Goal: Download file/media

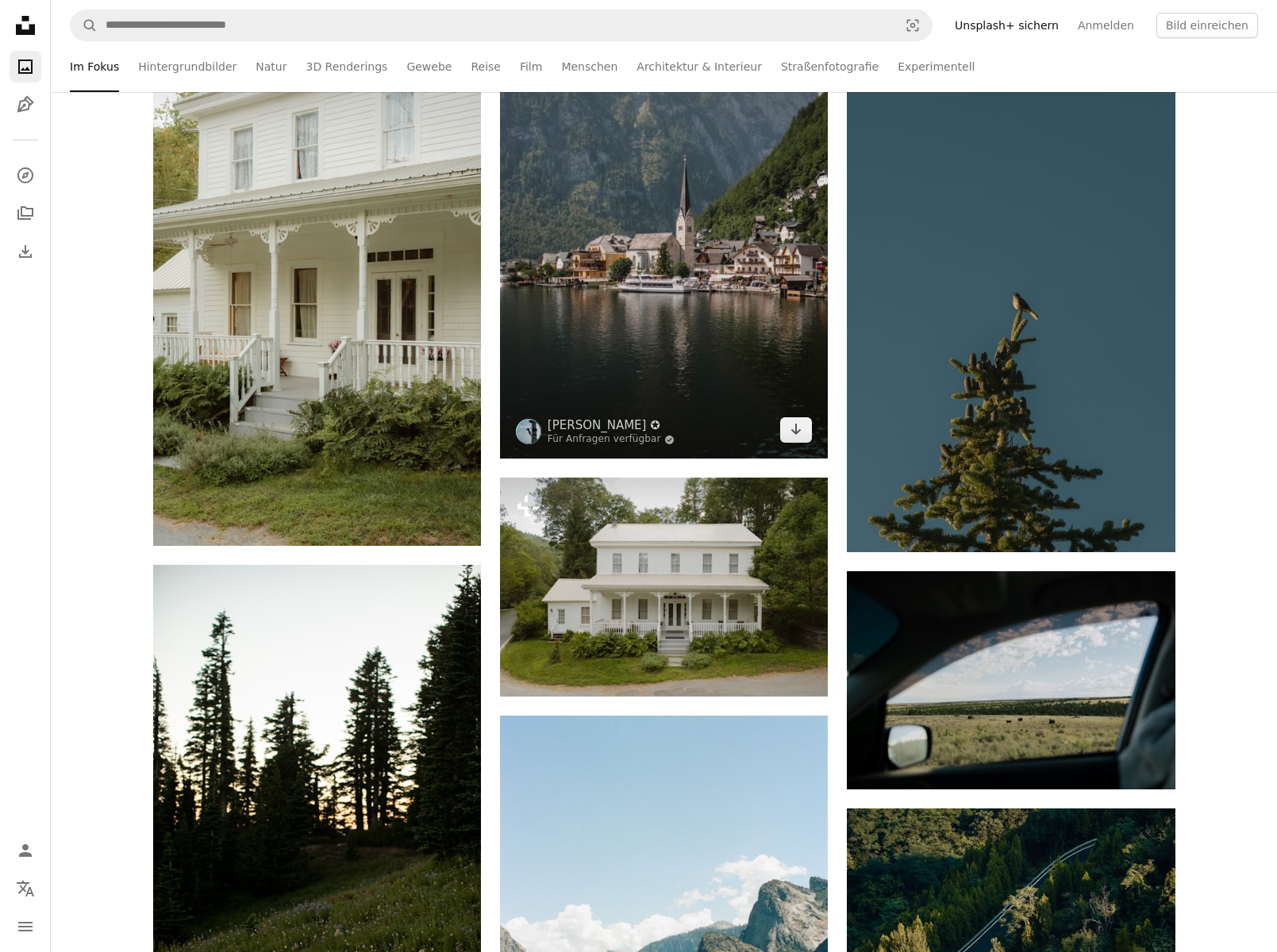
scroll to position [16094, 0]
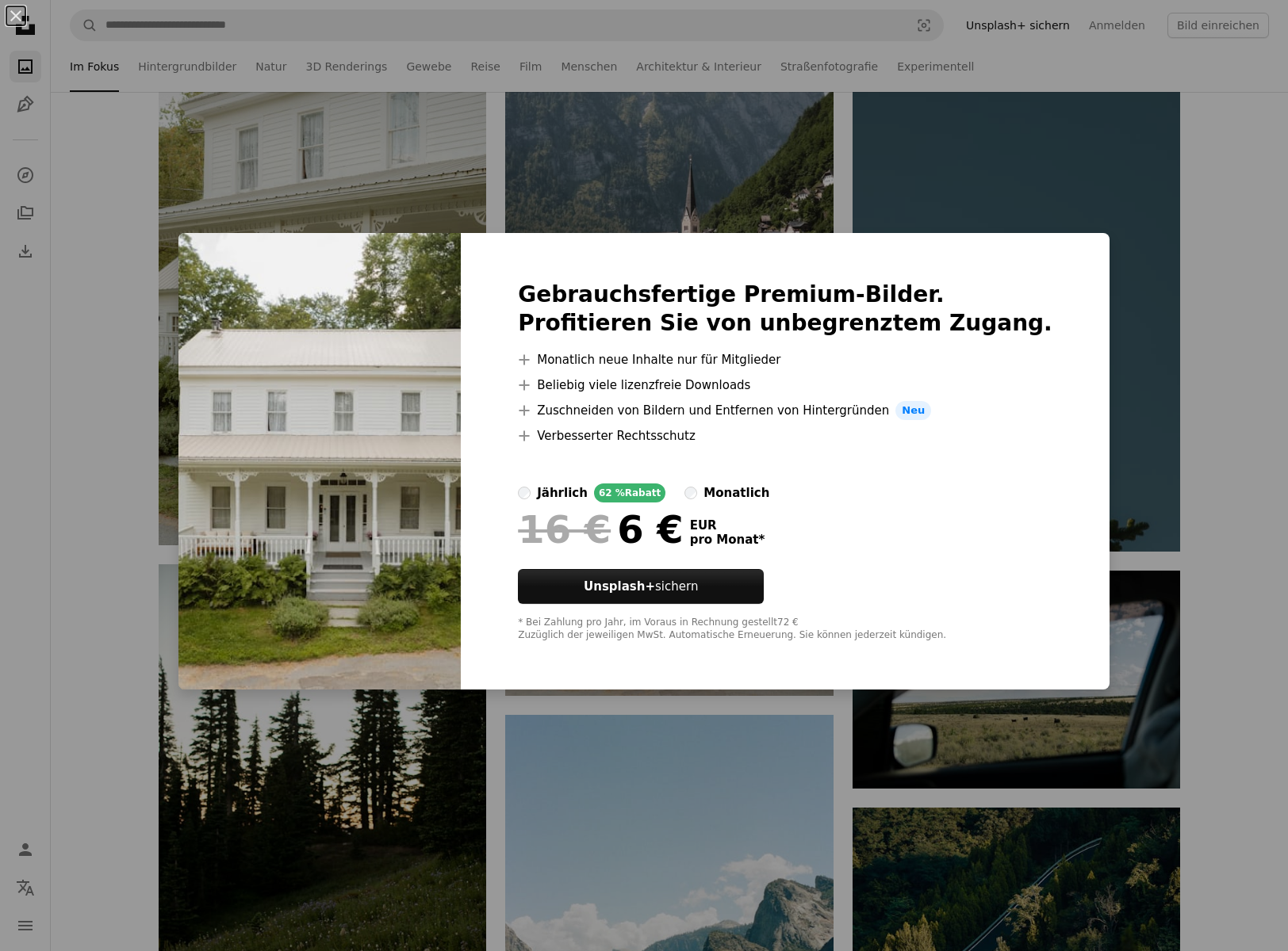
click at [158, 657] on div "An X shape Gebrauchsfertige Premium-Bilder. Profitieren Sie von unbegrenztem Zu…" at bounding box center [644, 475] width 1288 height 951
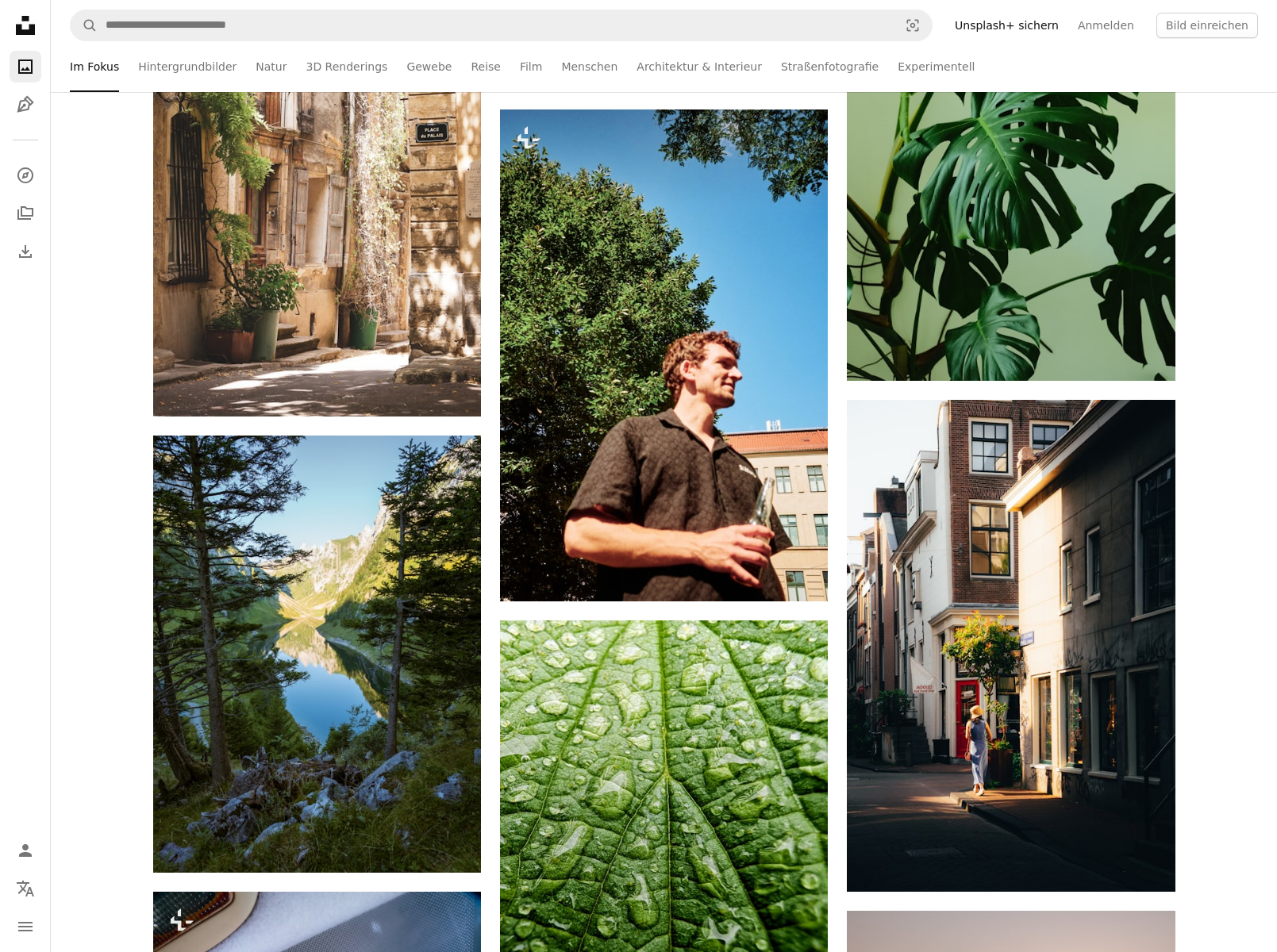
scroll to position [21866, 0]
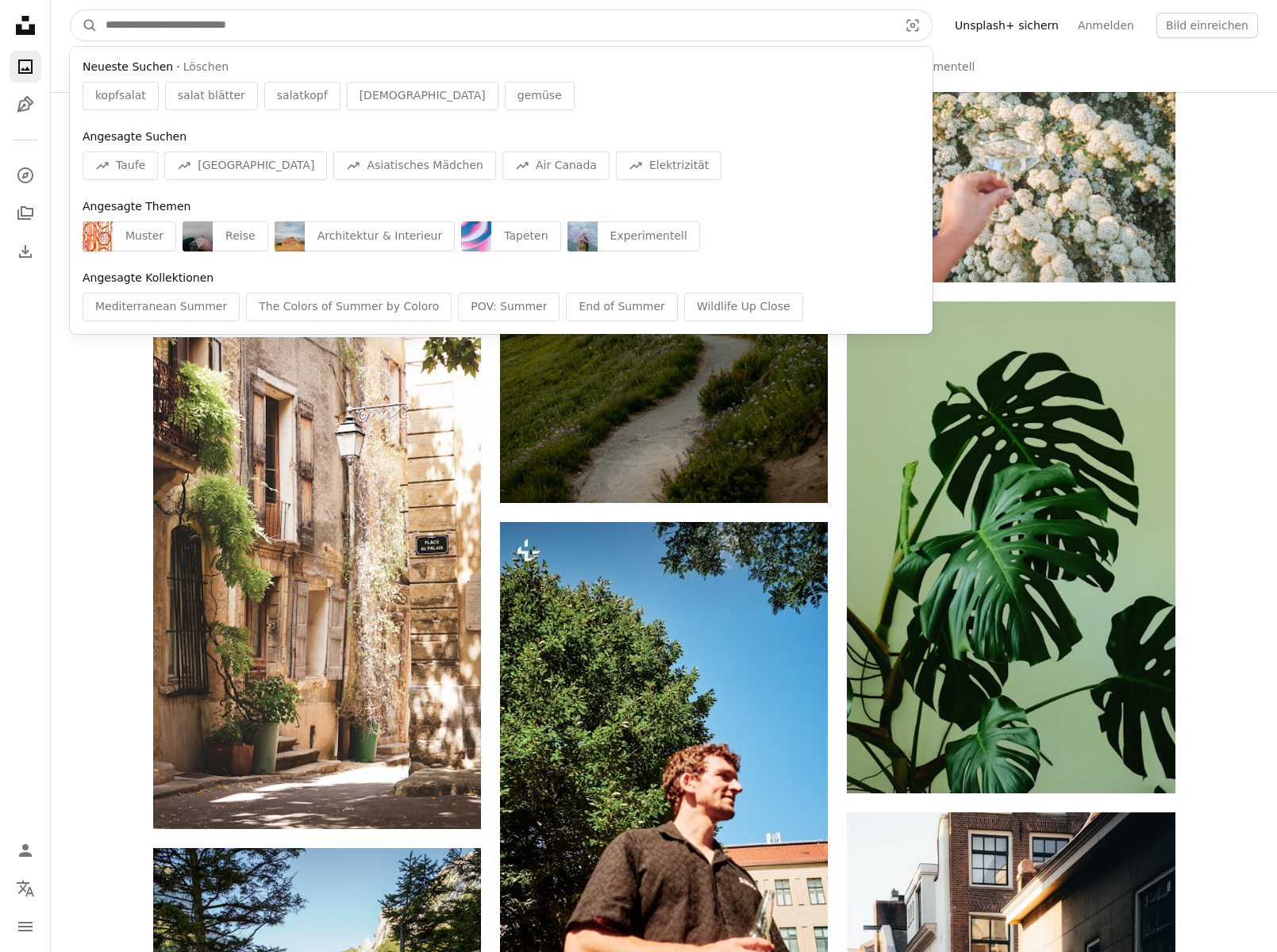
click at [784, 38] on input "Finden Sie Bildmaterial auf der ganzen Webseite" at bounding box center [496, 25] width 796 height 30
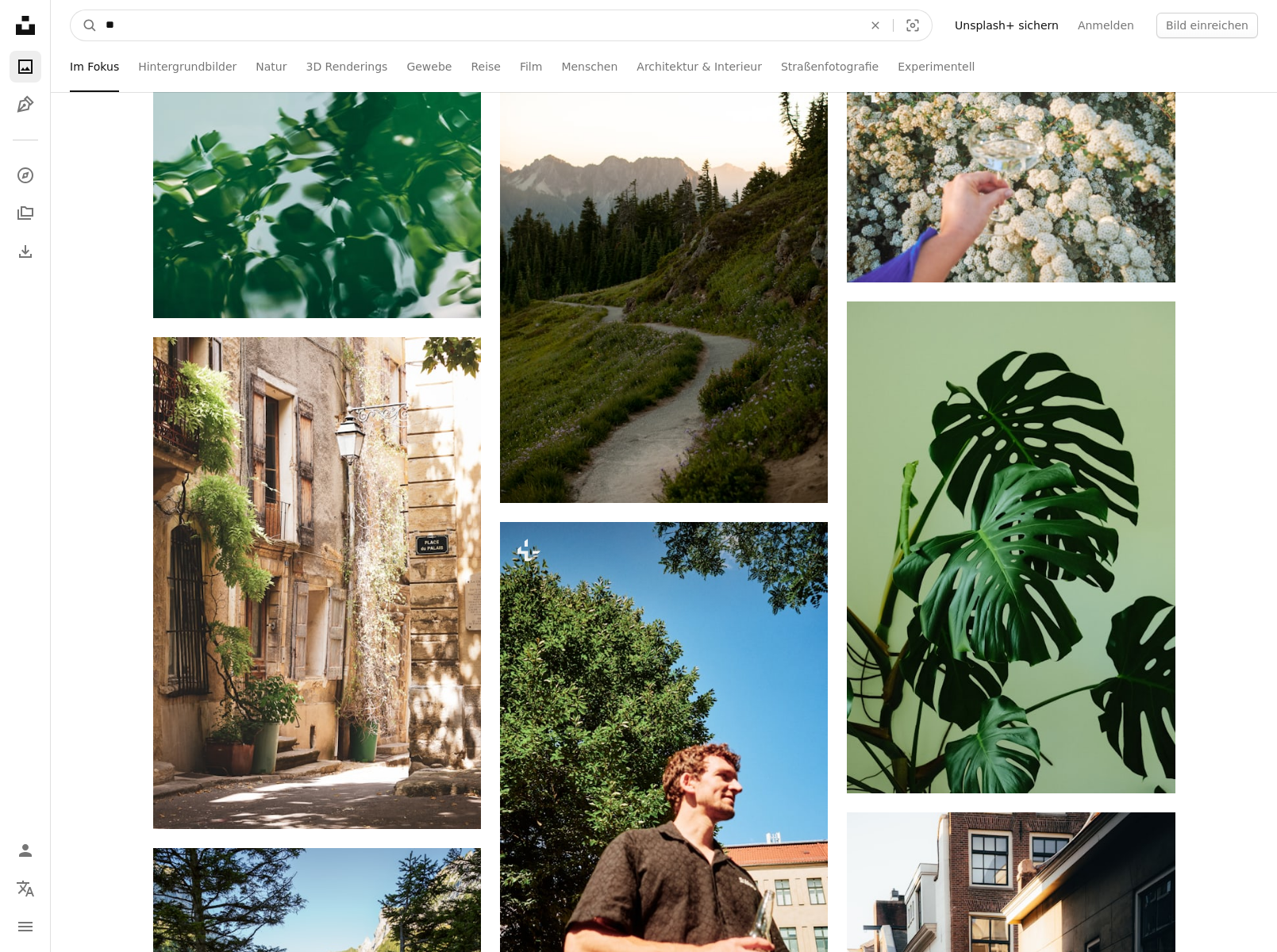
type input "*"
type input "**********"
click at [84, 25] on button "A magnifying glass" at bounding box center [84, 25] width 27 height 30
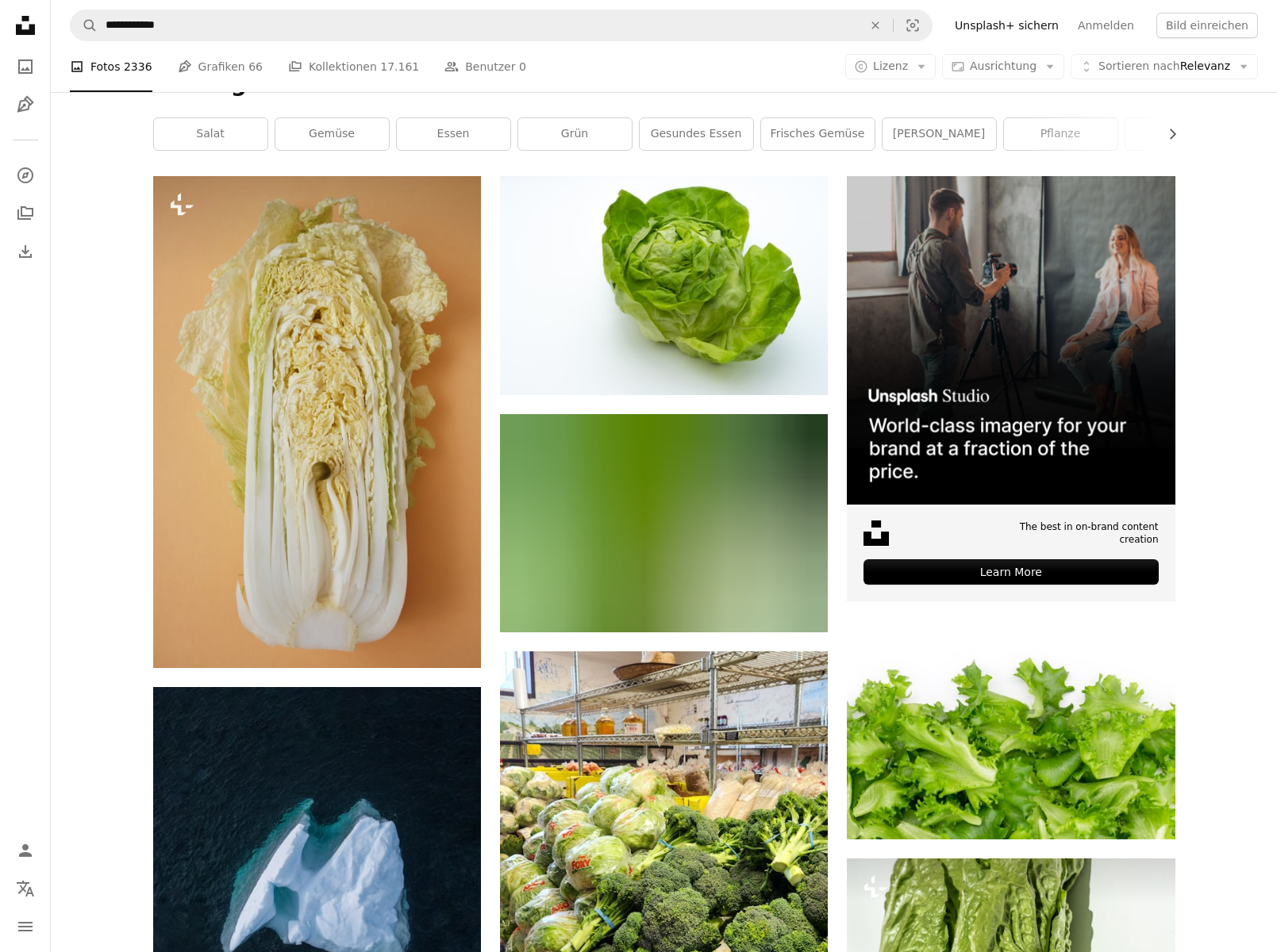
scroll to position [234, 0]
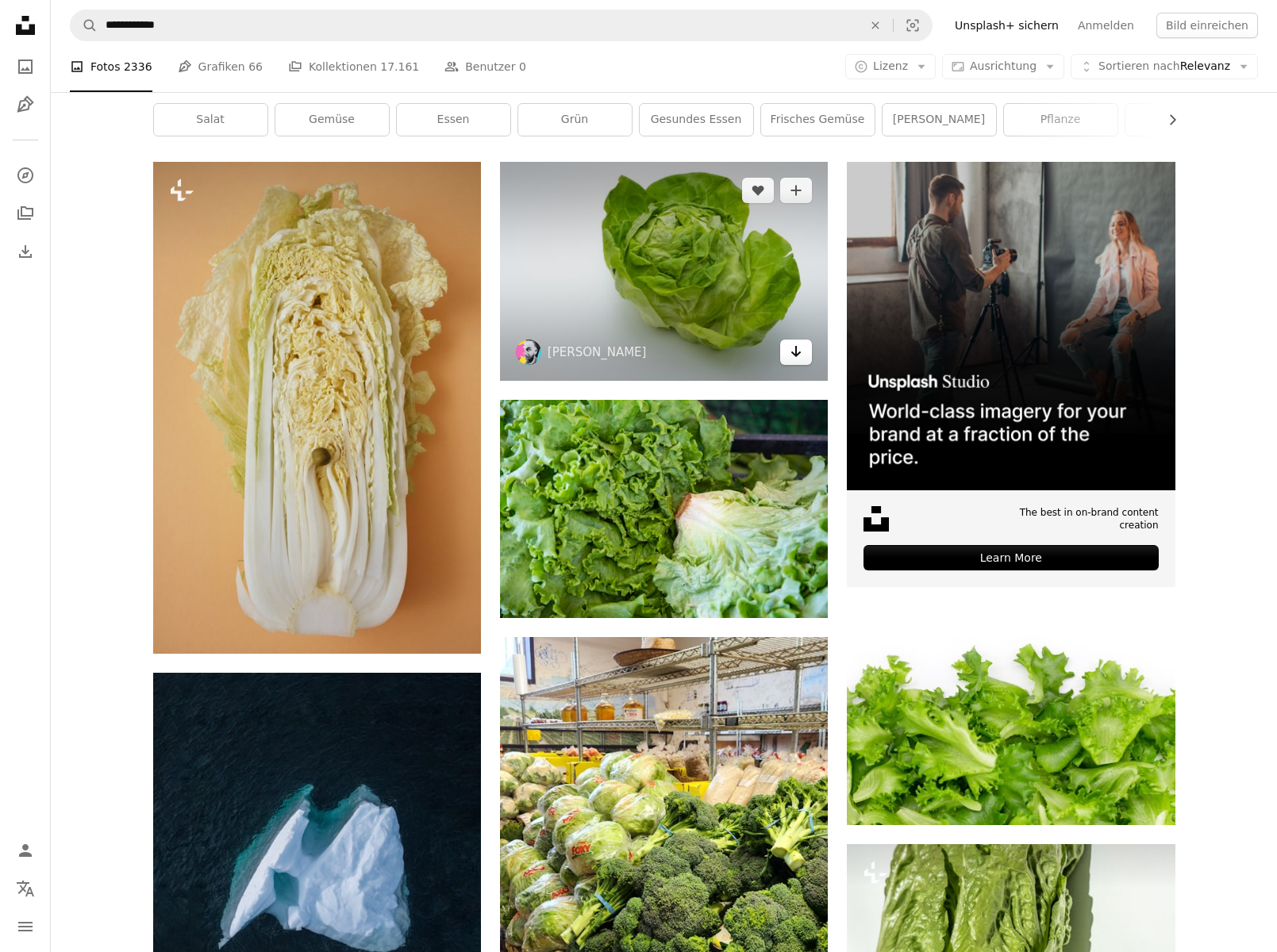
click at [794, 352] on icon "Herunterladen" at bounding box center [796, 351] width 10 height 11
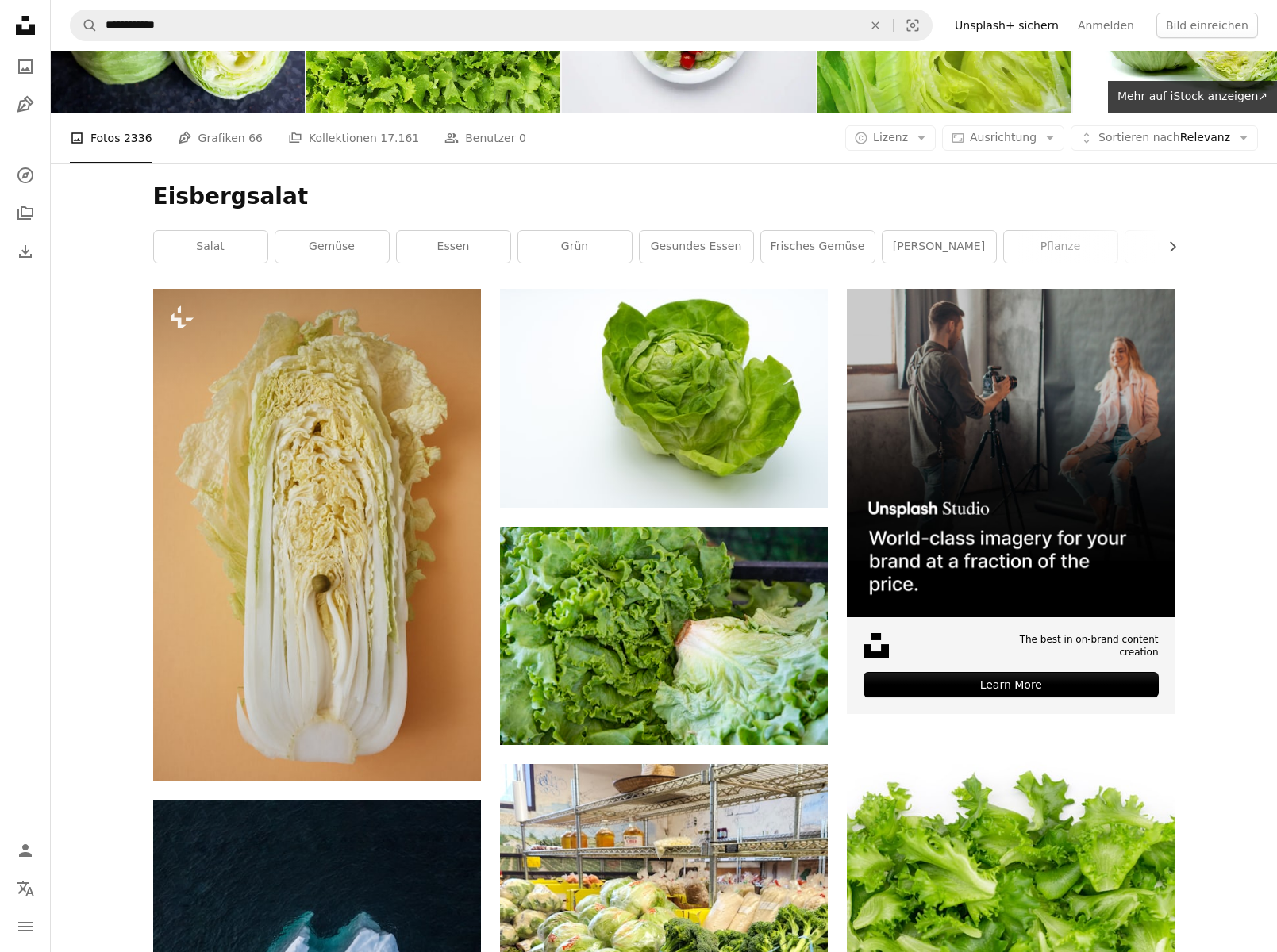
scroll to position [0, 0]
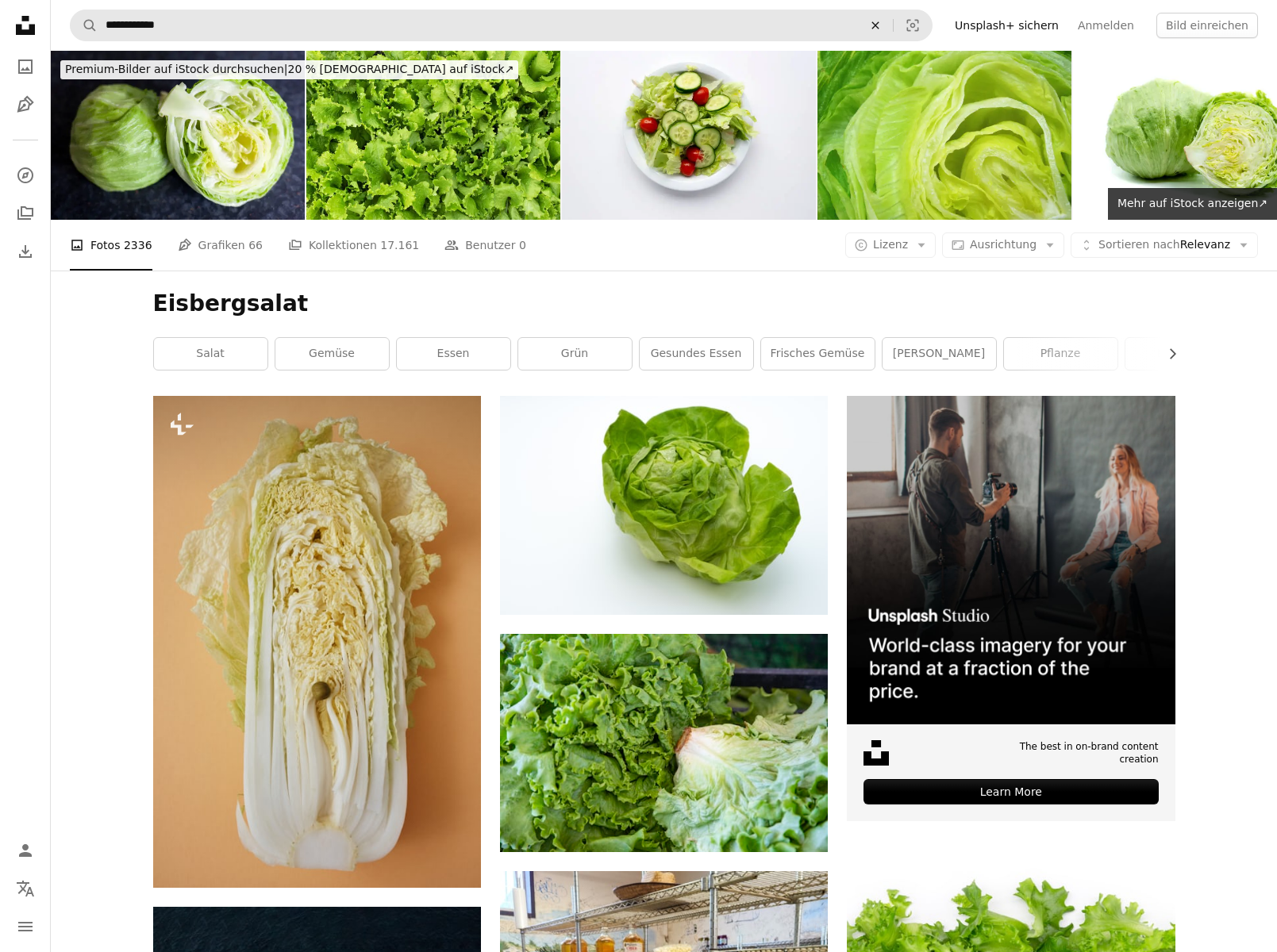
click at [893, 28] on icon "An X shape" at bounding box center [875, 25] width 35 height 13
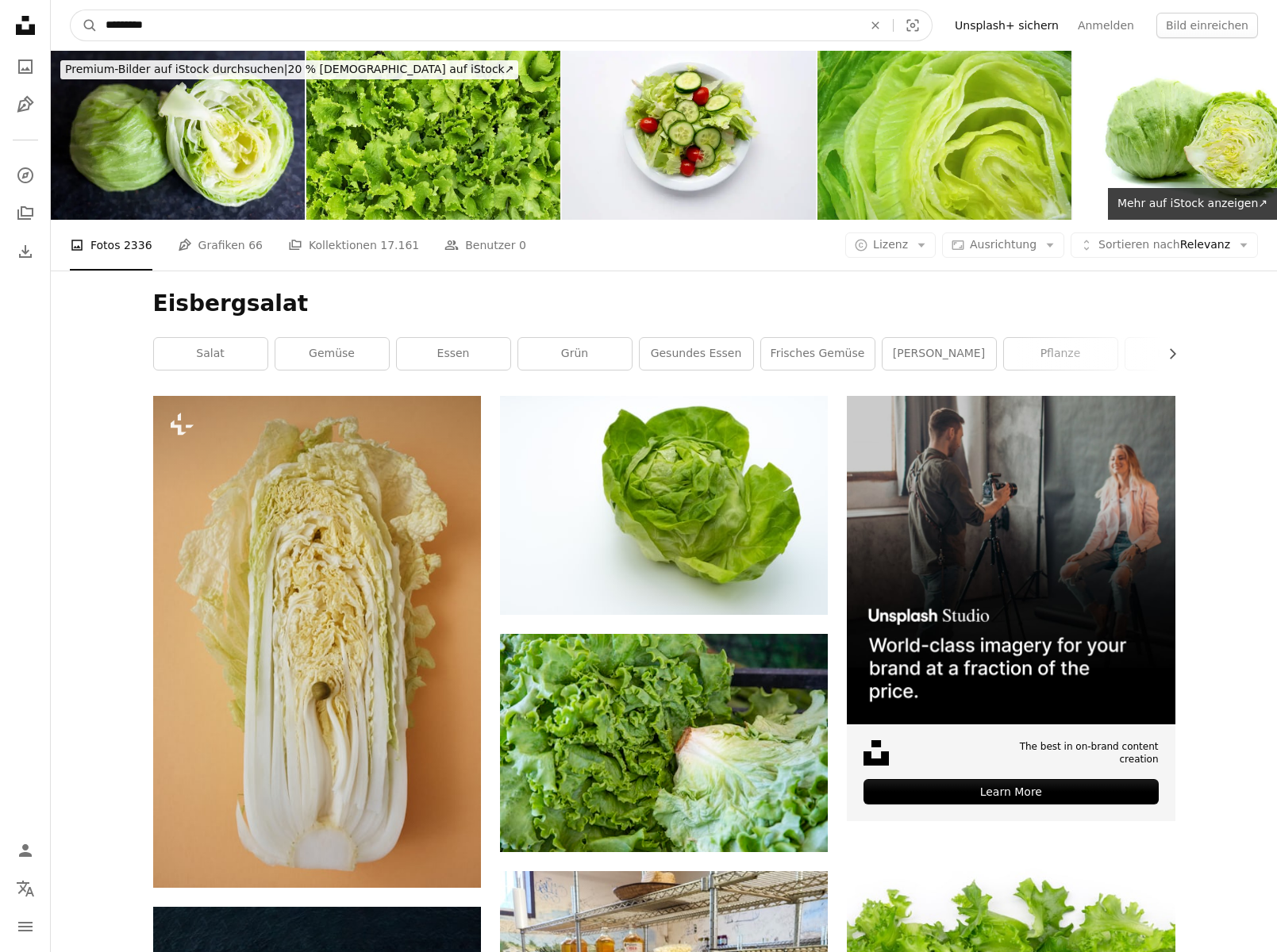
type input "**********"
click at [84, 25] on button "A magnifying glass" at bounding box center [84, 25] width 27 height 30
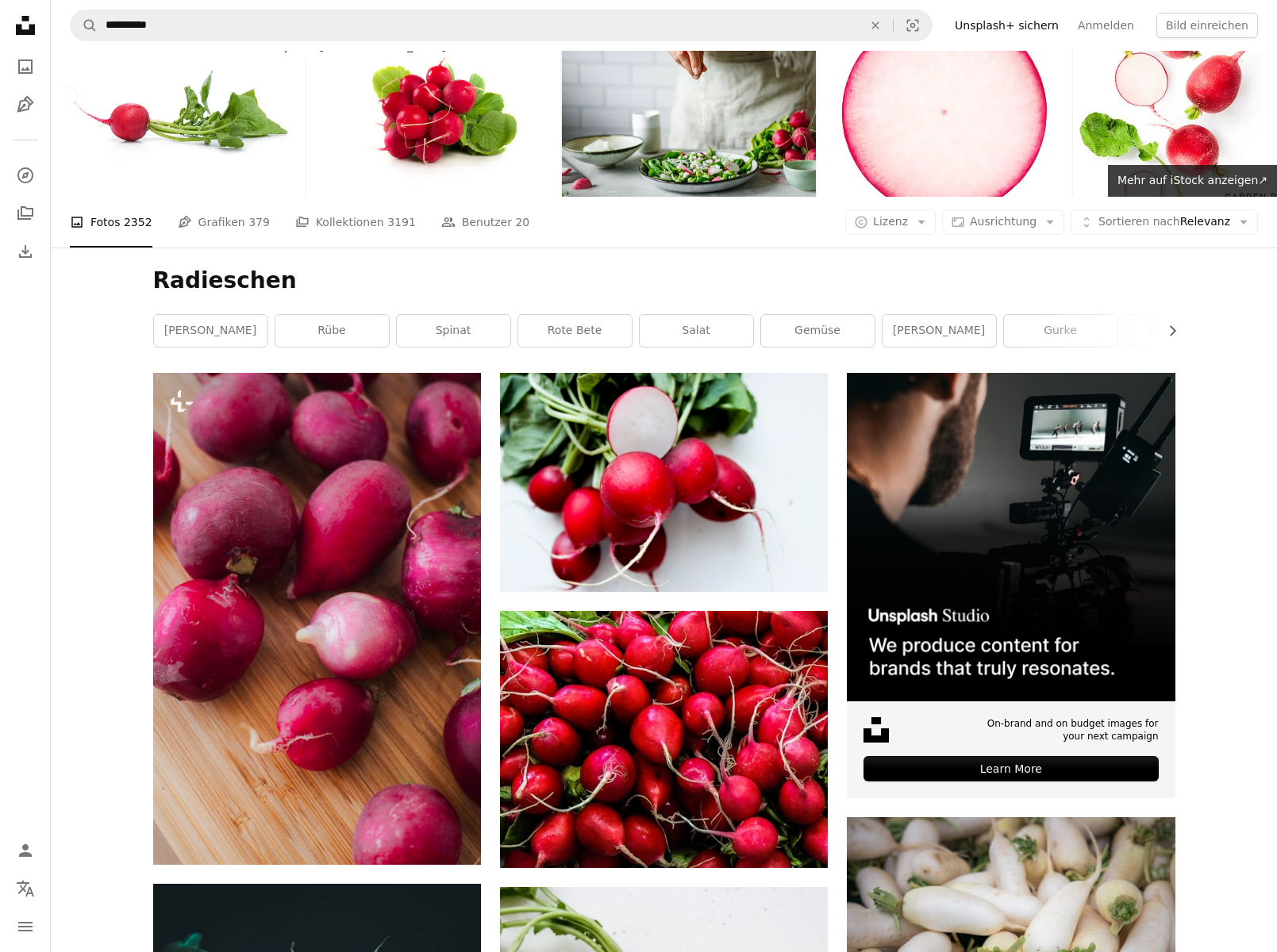
scroll to position [218, 0]
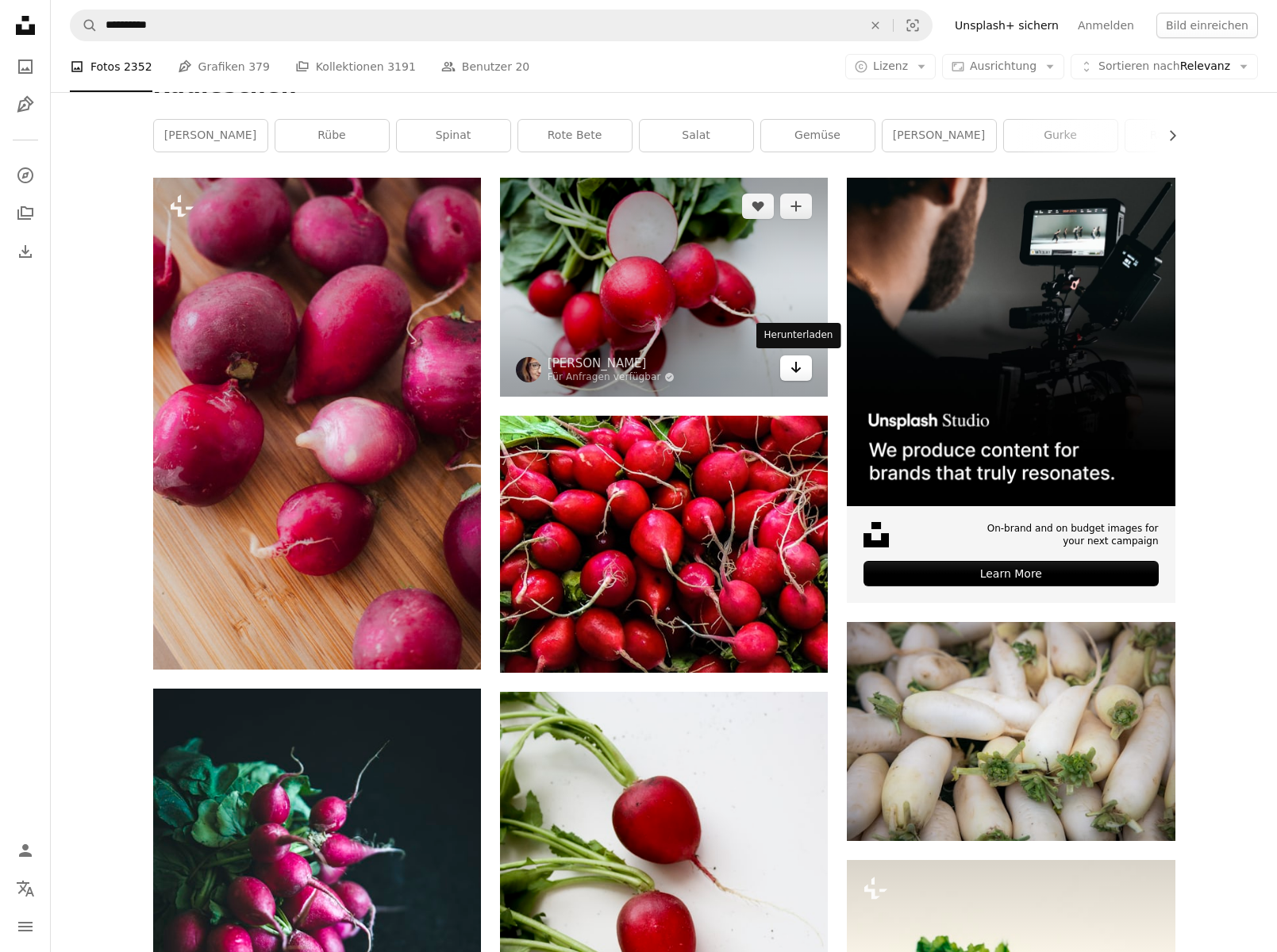
click at [806, 363] on link "Arrow pointing down" at bounding box center [796, 367] width 32 height 25
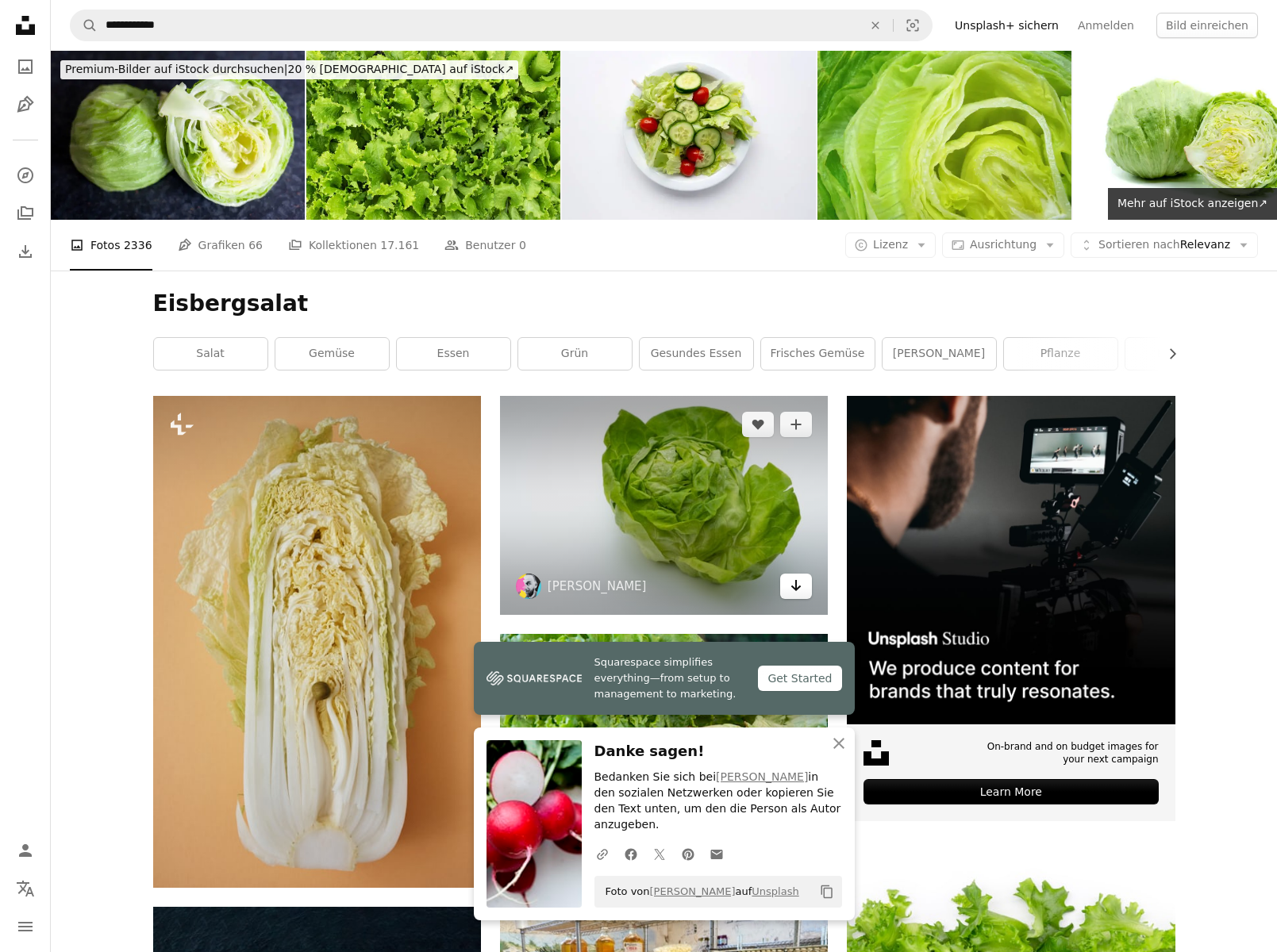
click at [801, 583] on icon "Arrow pointing down" at bounding box center [796, 586] width 13 height 19
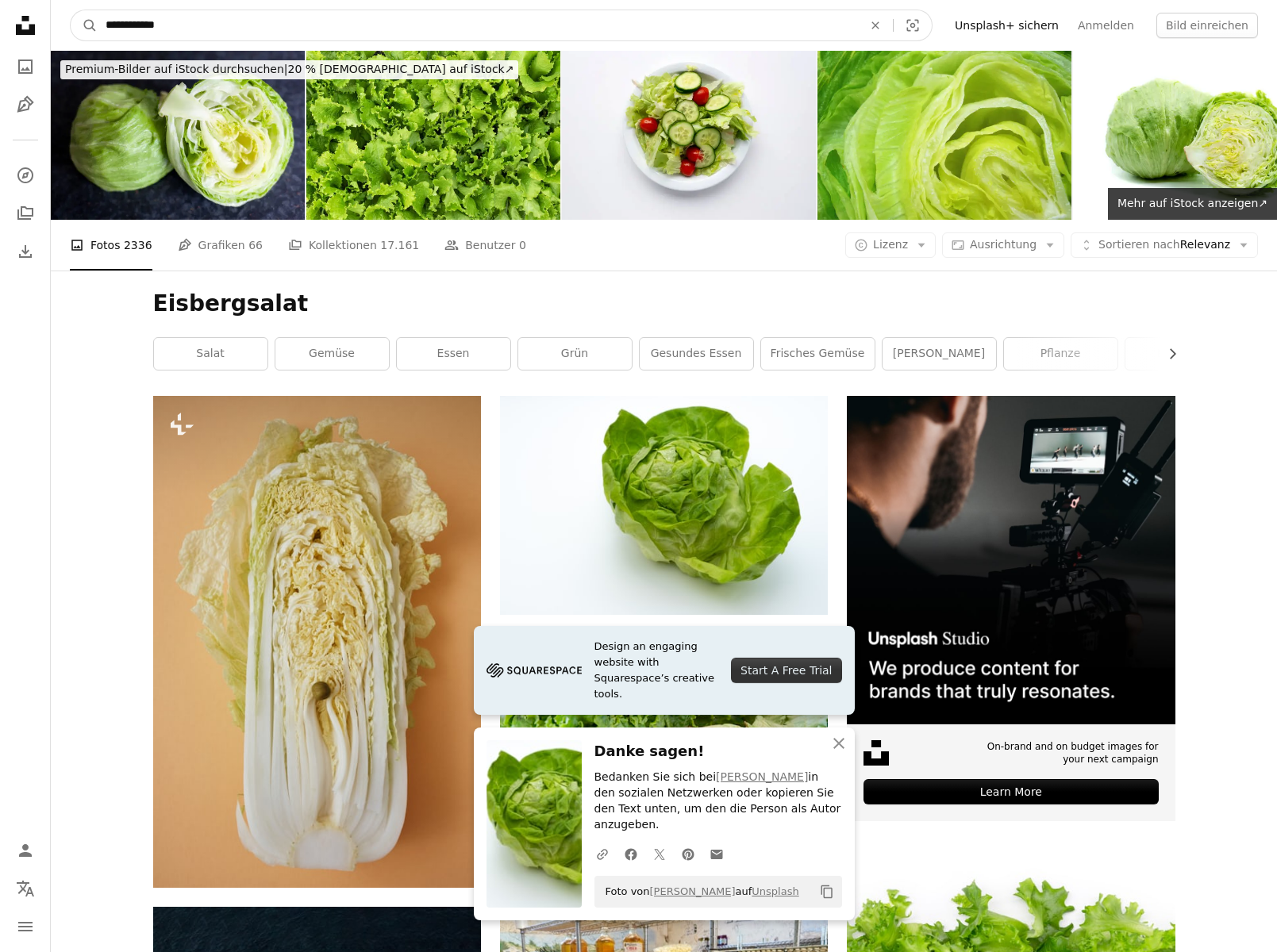
click at [545, 26] on input "**********" at bounding box center [478, 25] width 761 height 30
type input "*"
type input "********"
click at [84, 25] on button "A magnifying glass" at bounding box center [84, 25] width 27 height 30
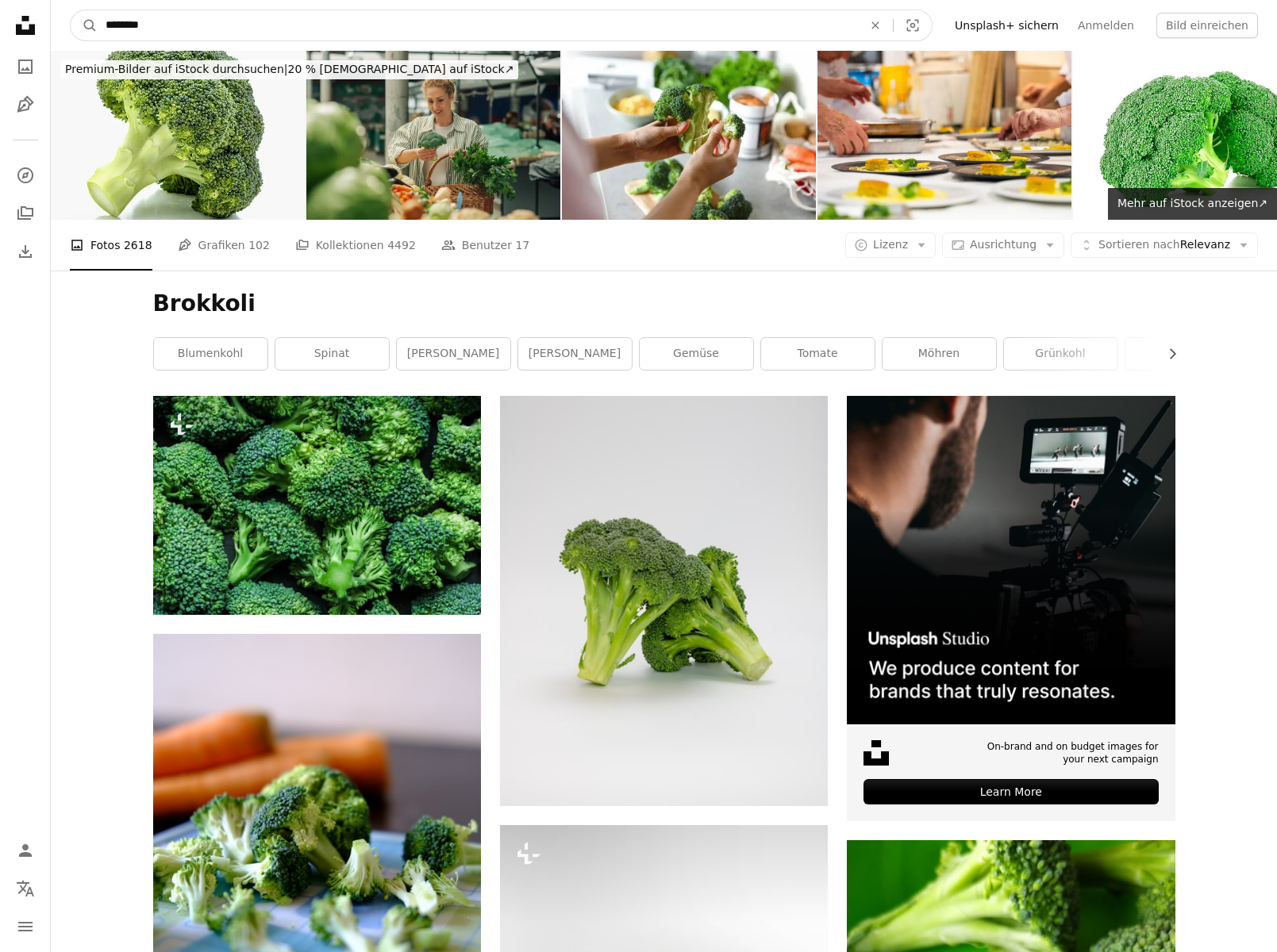
click at [593, 23] on input "********" at bounding box center [478, 25] width 761 height 30
click at [84, 25] on button "A magnifying glass" at bounding box center [84, 25] width 27 height 30
click at [755, 26] on input "********" at bounding box center [478, 25] width 761 height 30
type input "********"
click at [84, 25] on button "A magnifying glass" at bounding box center [84, 25] width 27 height 30
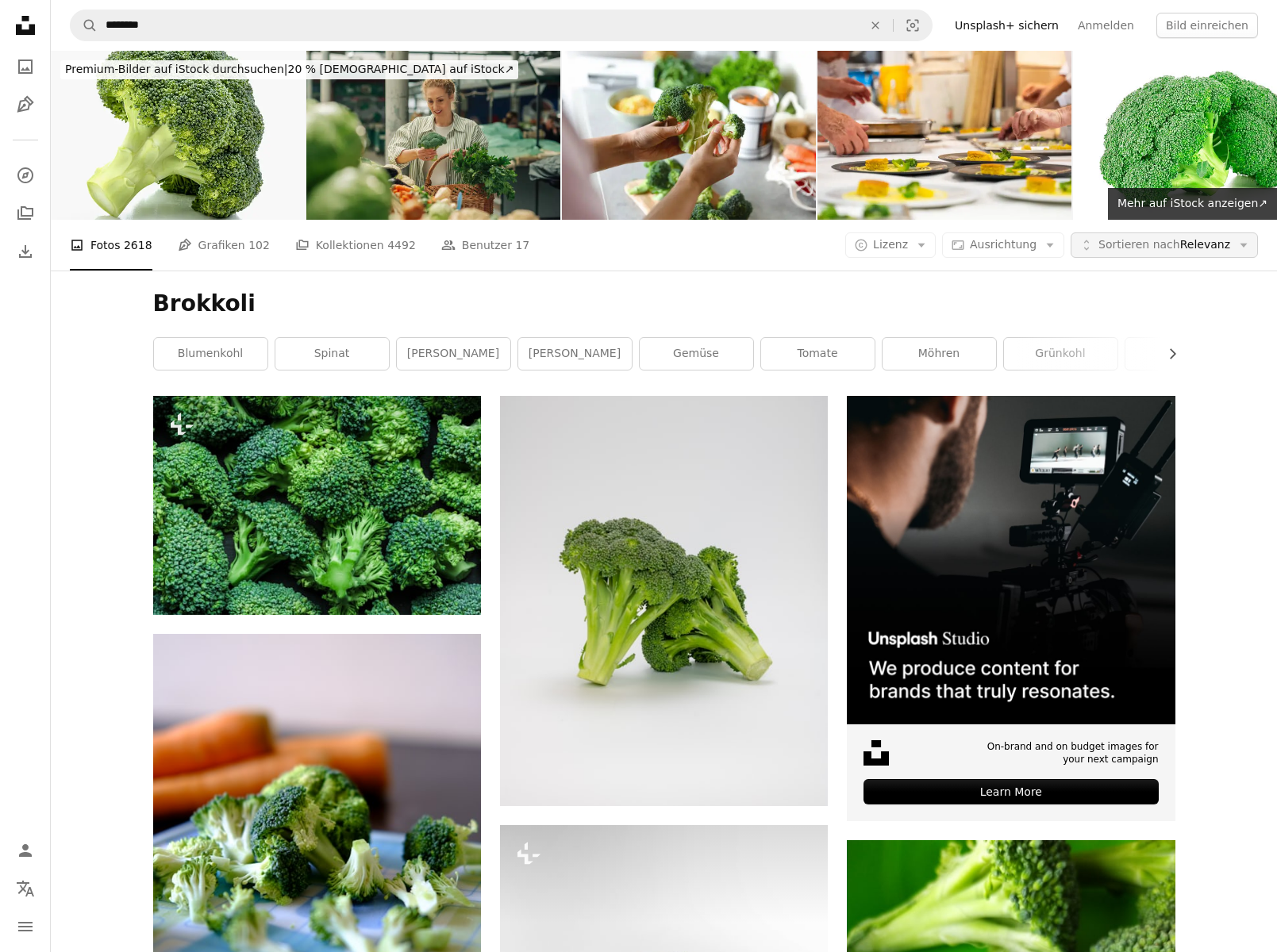
click at [1118, 249] on span "Sortieren nach" at bounding box center [1139, 244] width 81 height 13
click at [929, 246] on icon "Arrow down" at bounding box center [921, 245] width 14 height 14
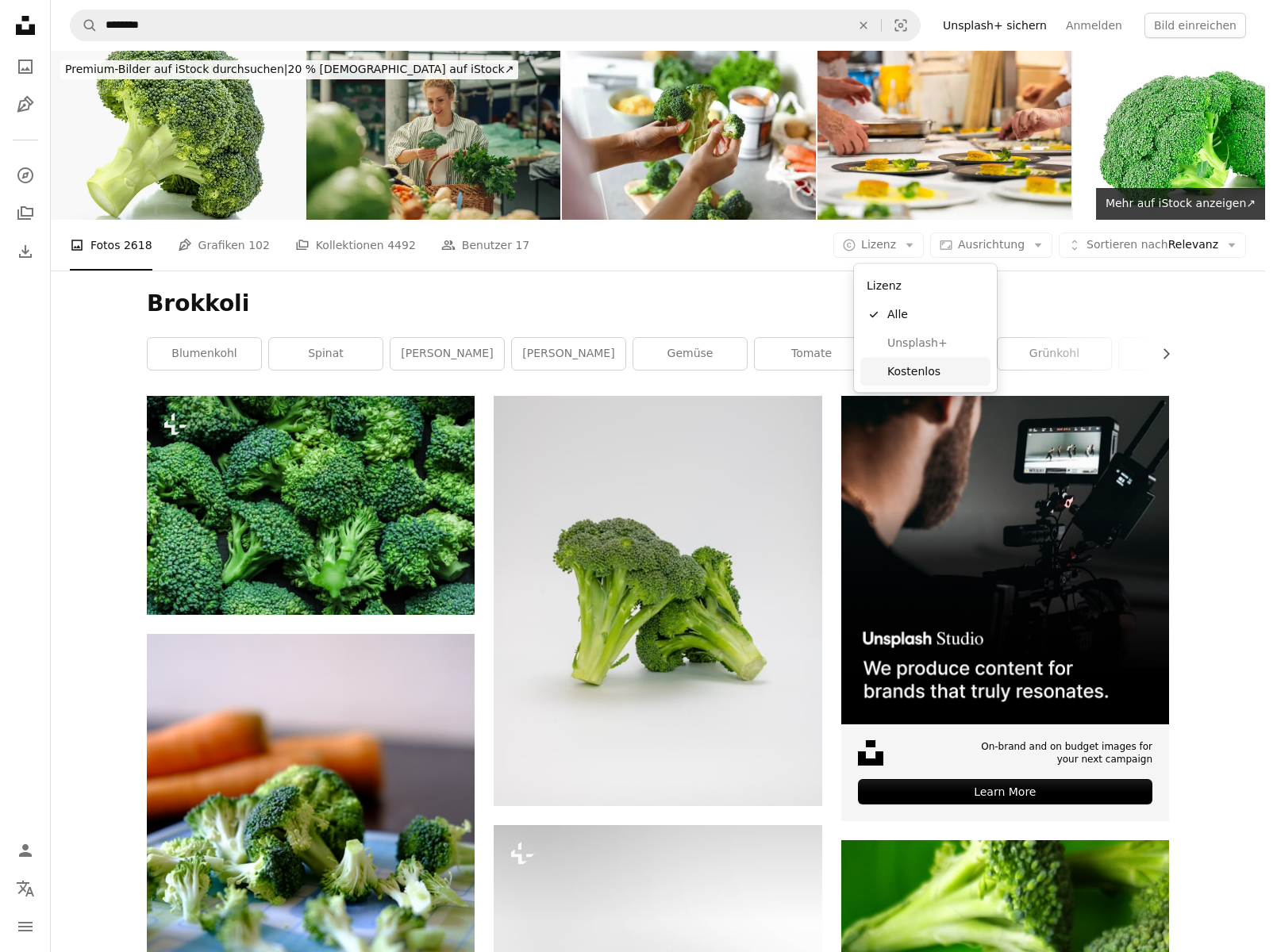
click at [923, 372] on span "Kostenlos" at bounding box center [936, 372] width 97 height 16
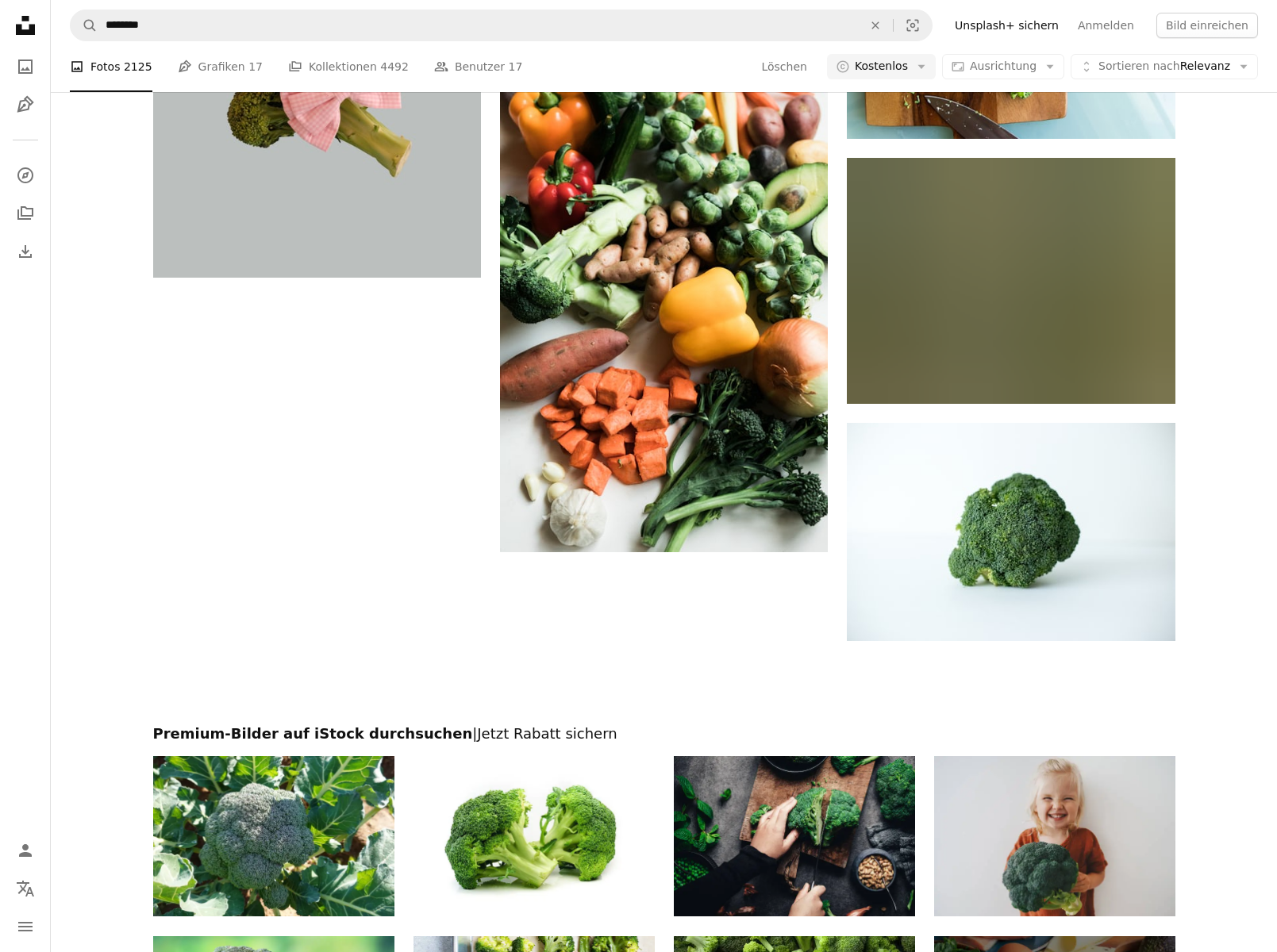
scroll to position [2724, 0]
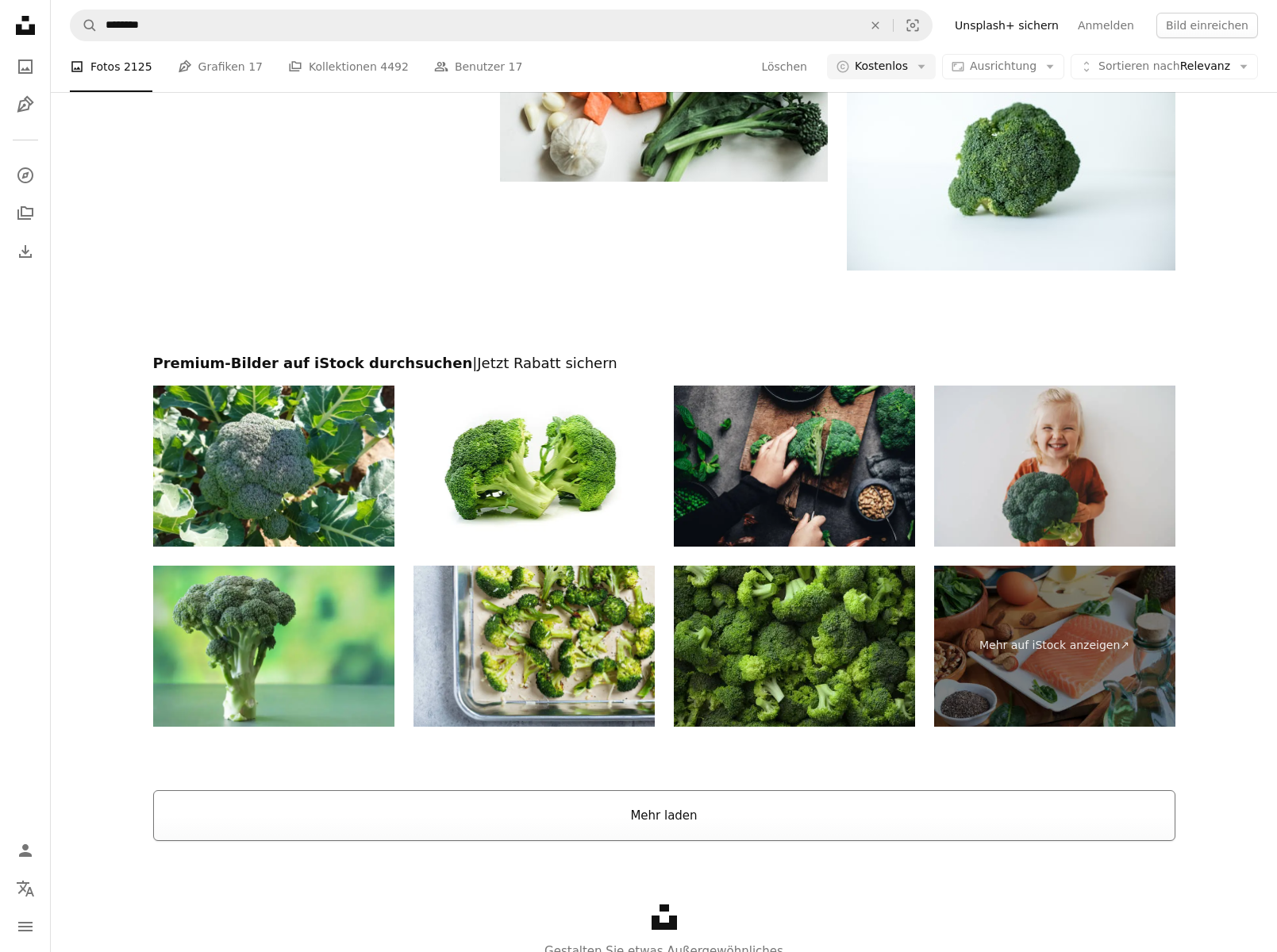
click at [899, 806] on button "Mehr laden" at bounding box center [664, 815] width 1022 height 51
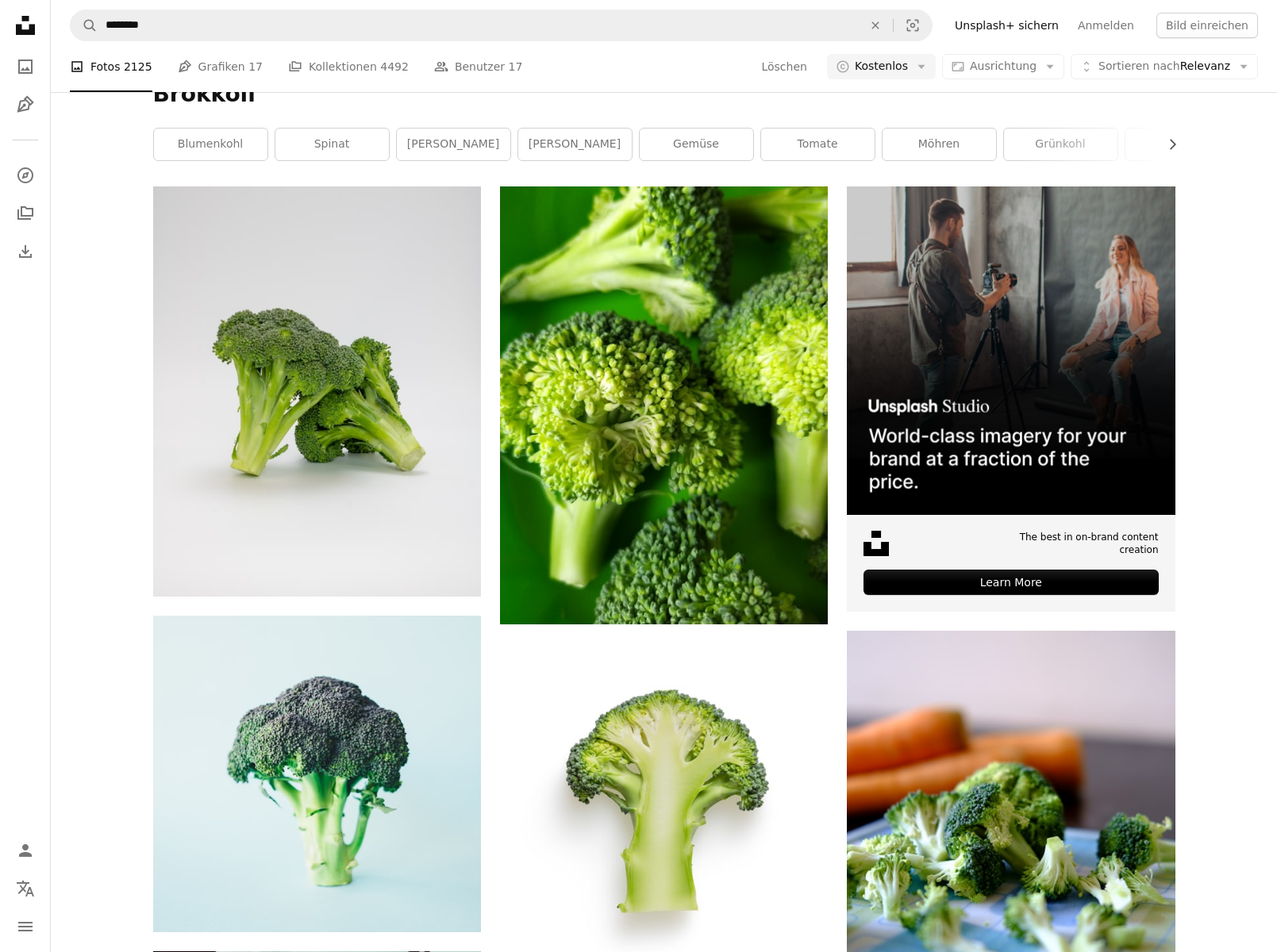
scroll to position [246, 0]
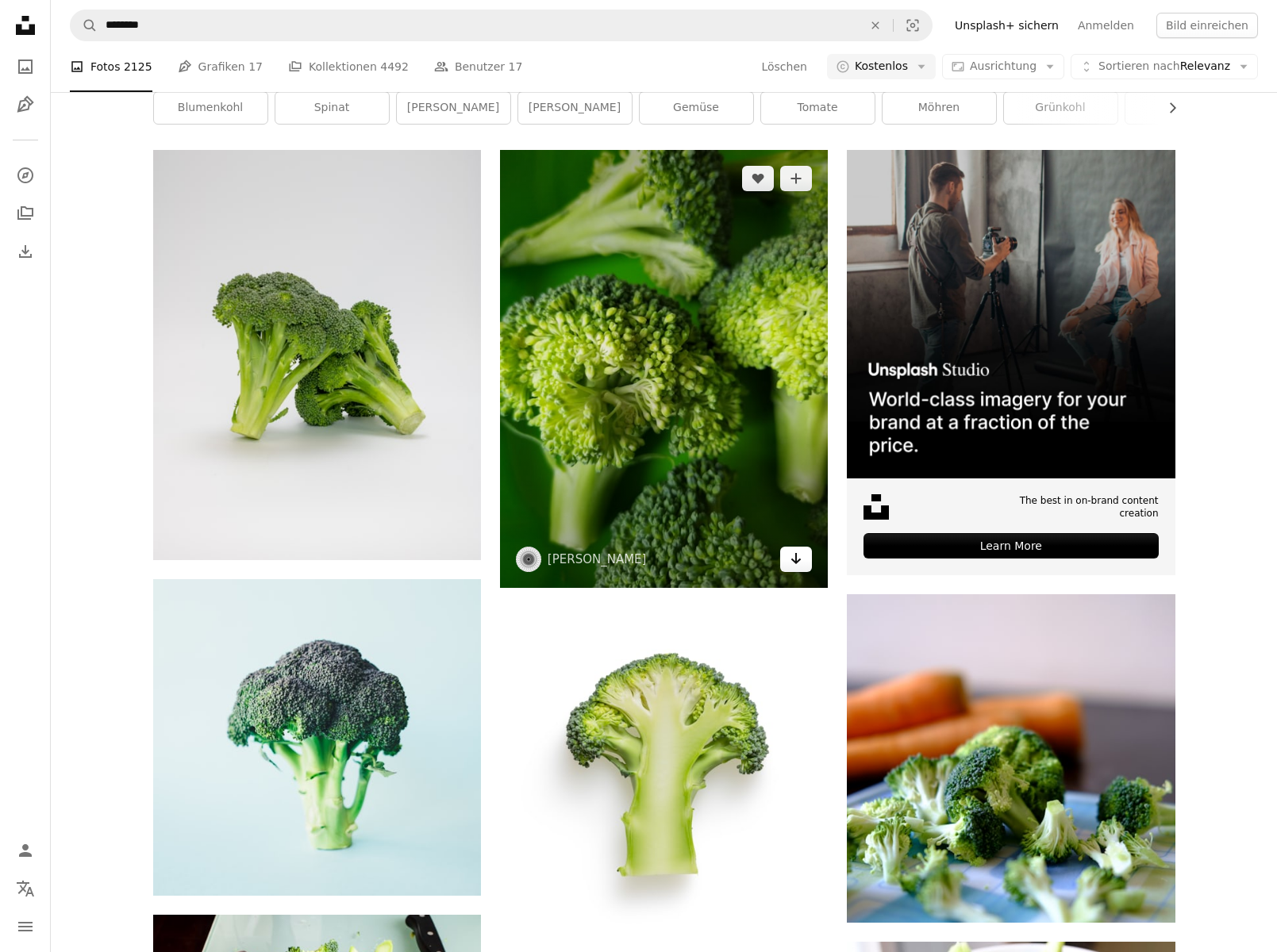
click at [797, 556] on icon "Herunterladen" at bounding box center [796, 559] width 10 height 11
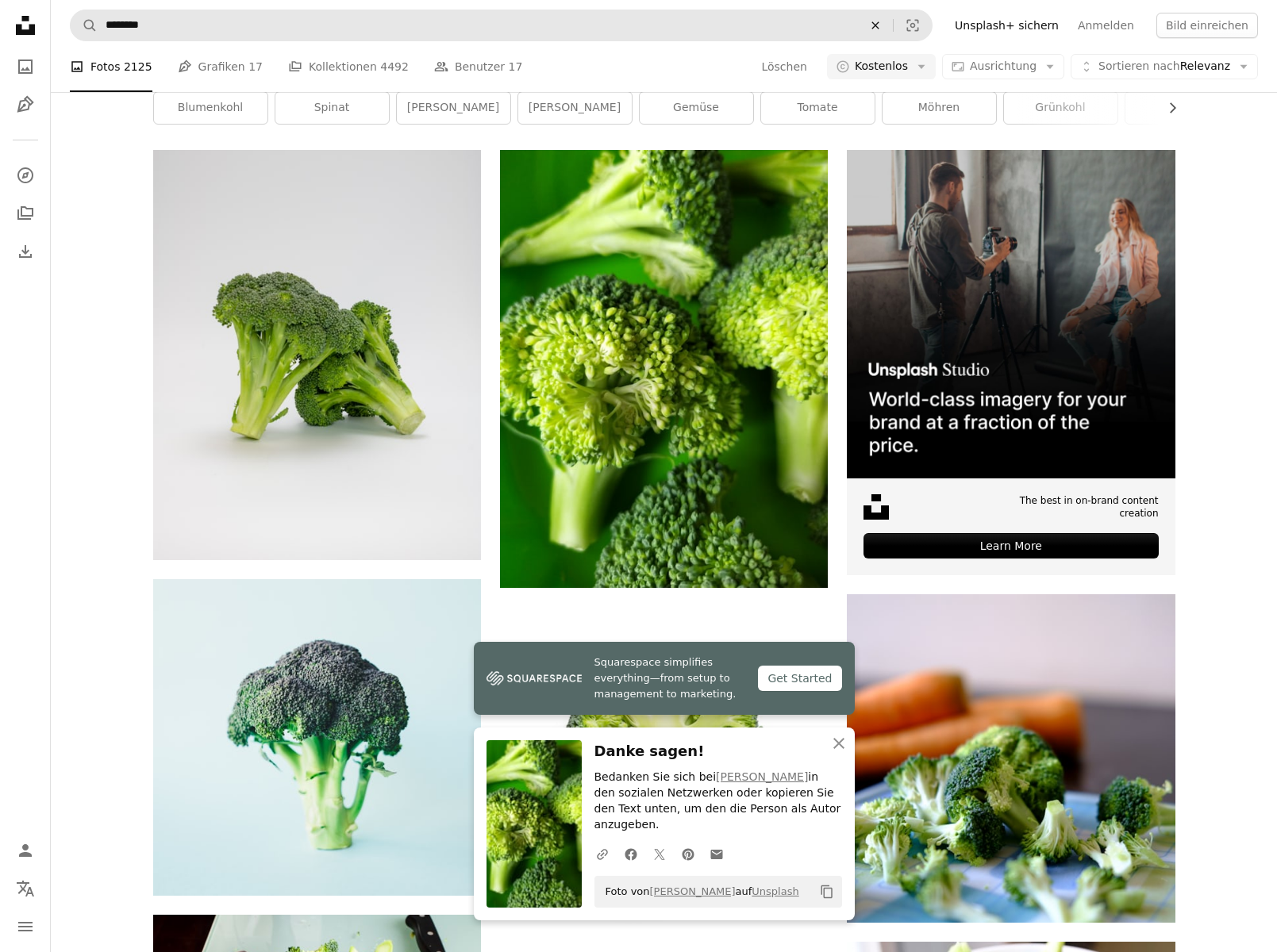
click at [878, 26] on icon "Finden Sie Bildmaterial auf der ganzen Webseite" at bounding box center [875, 25] width 7 height 7
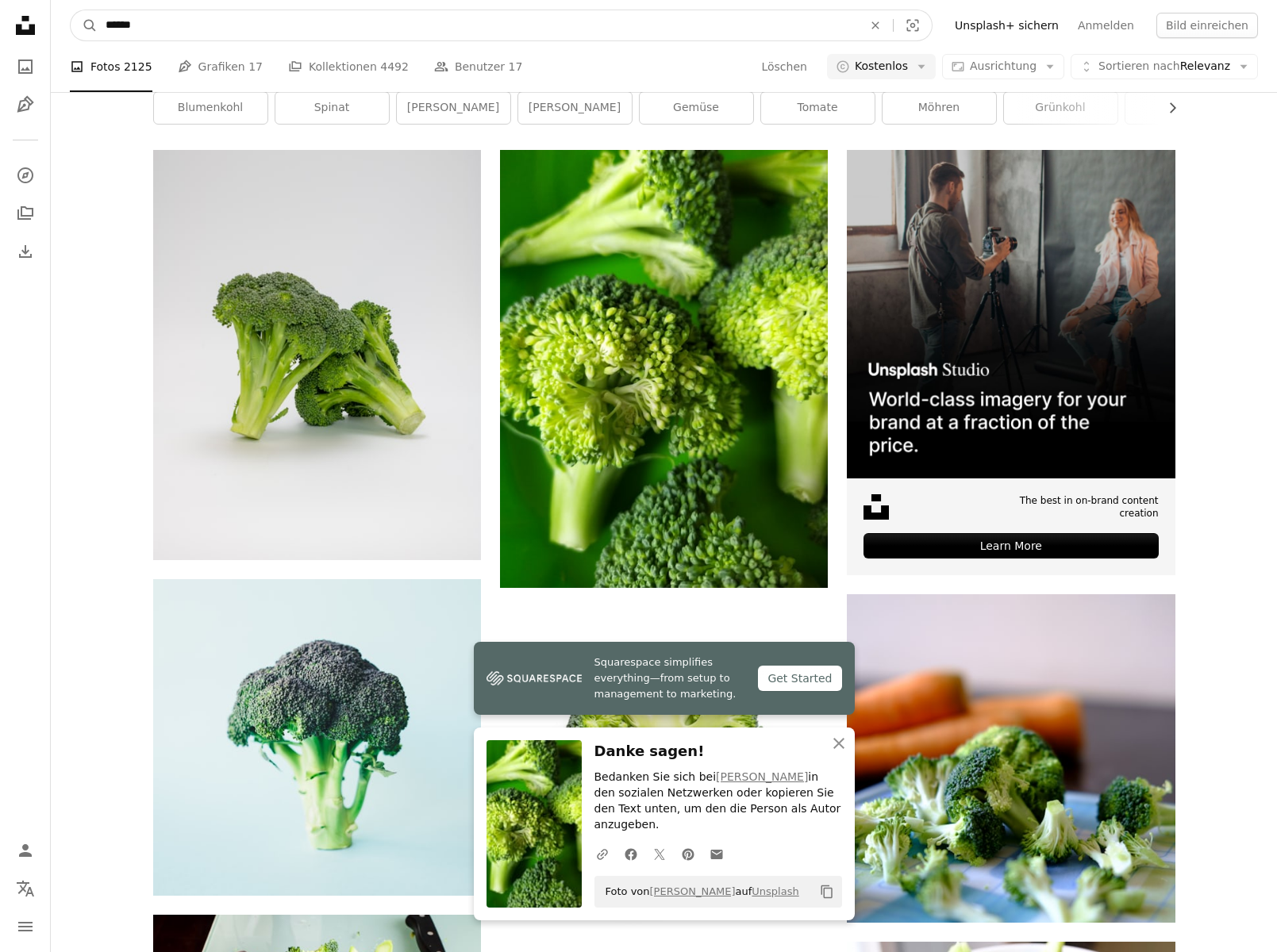
type input "*******"
click at [84, 25] on button "A magnifying glass" at bounding box center [84, 25] width 27 height 30
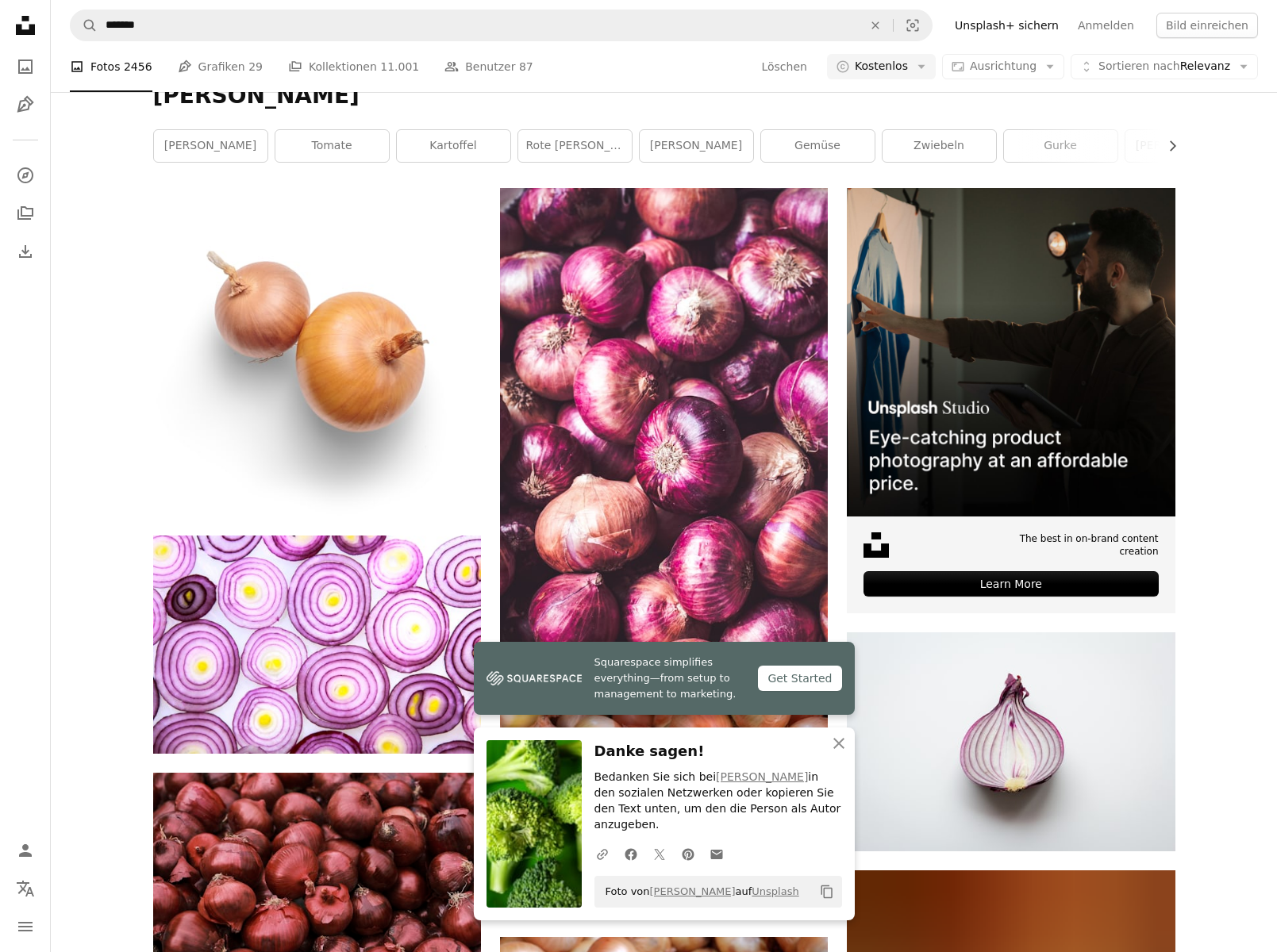
scroll to position [159, 0]
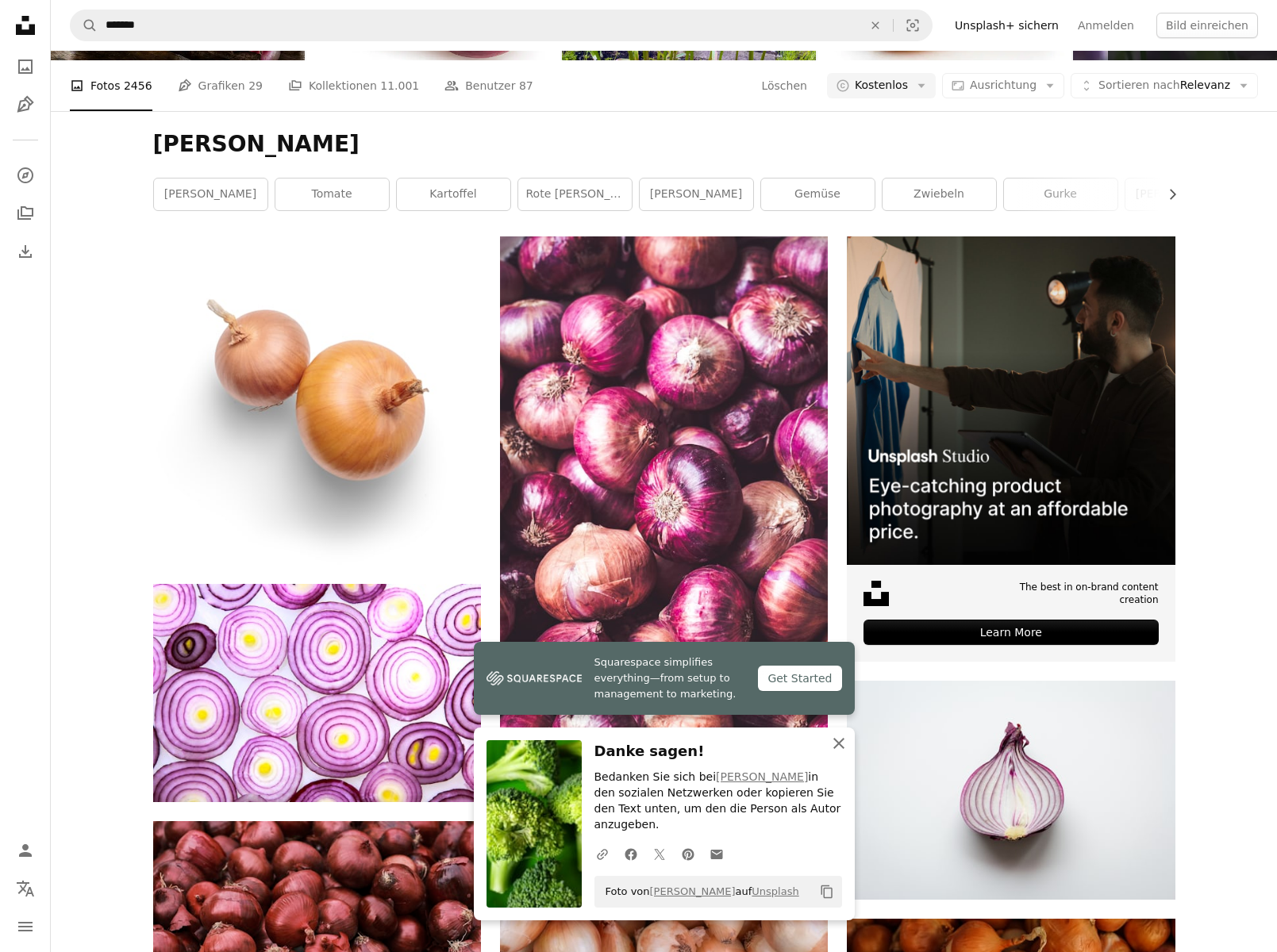
click at [847, 753] on icon "An X shape" at bounding box center [839, 743] width 19 height 19
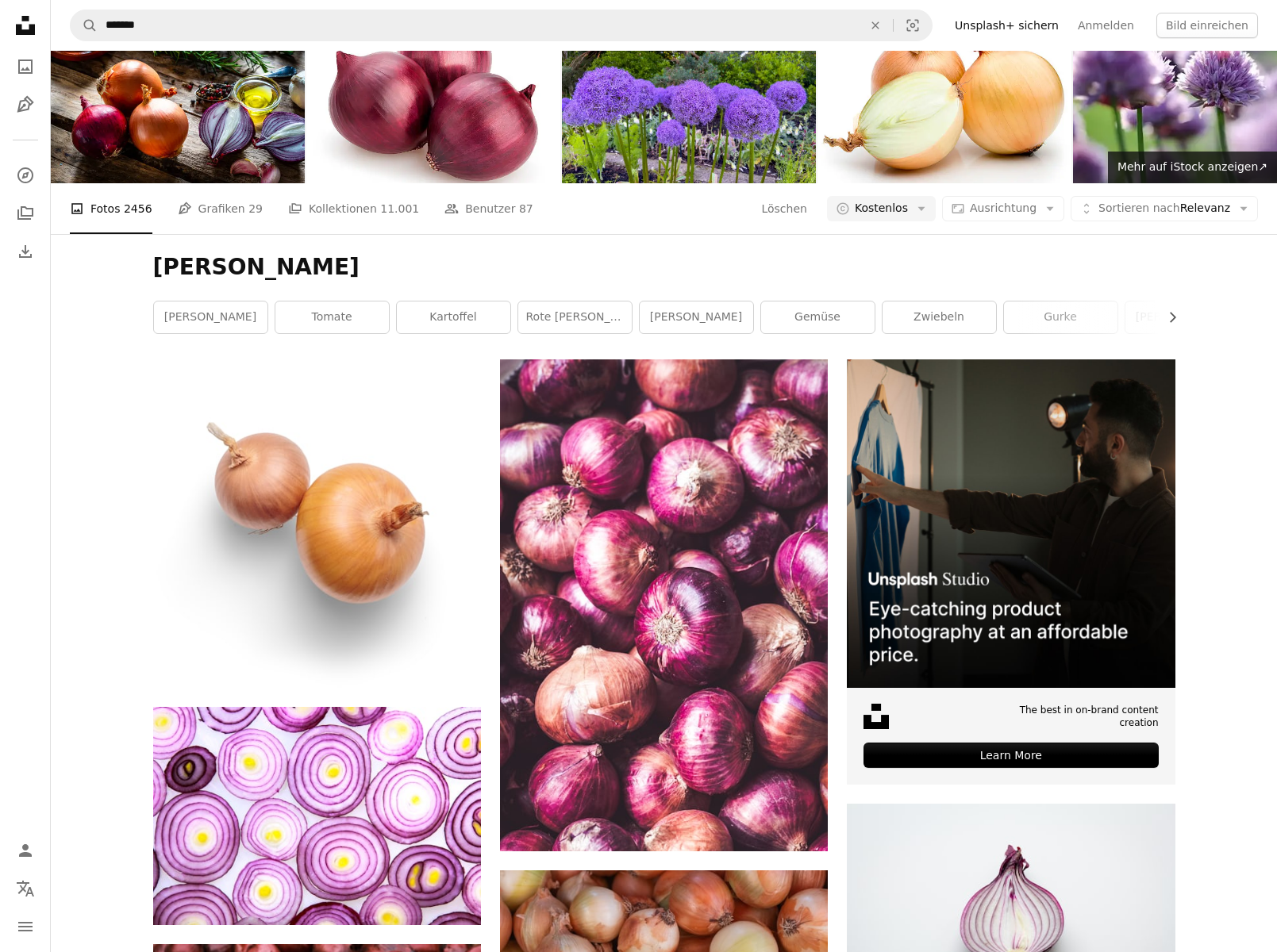
scroll to position [0, 0]
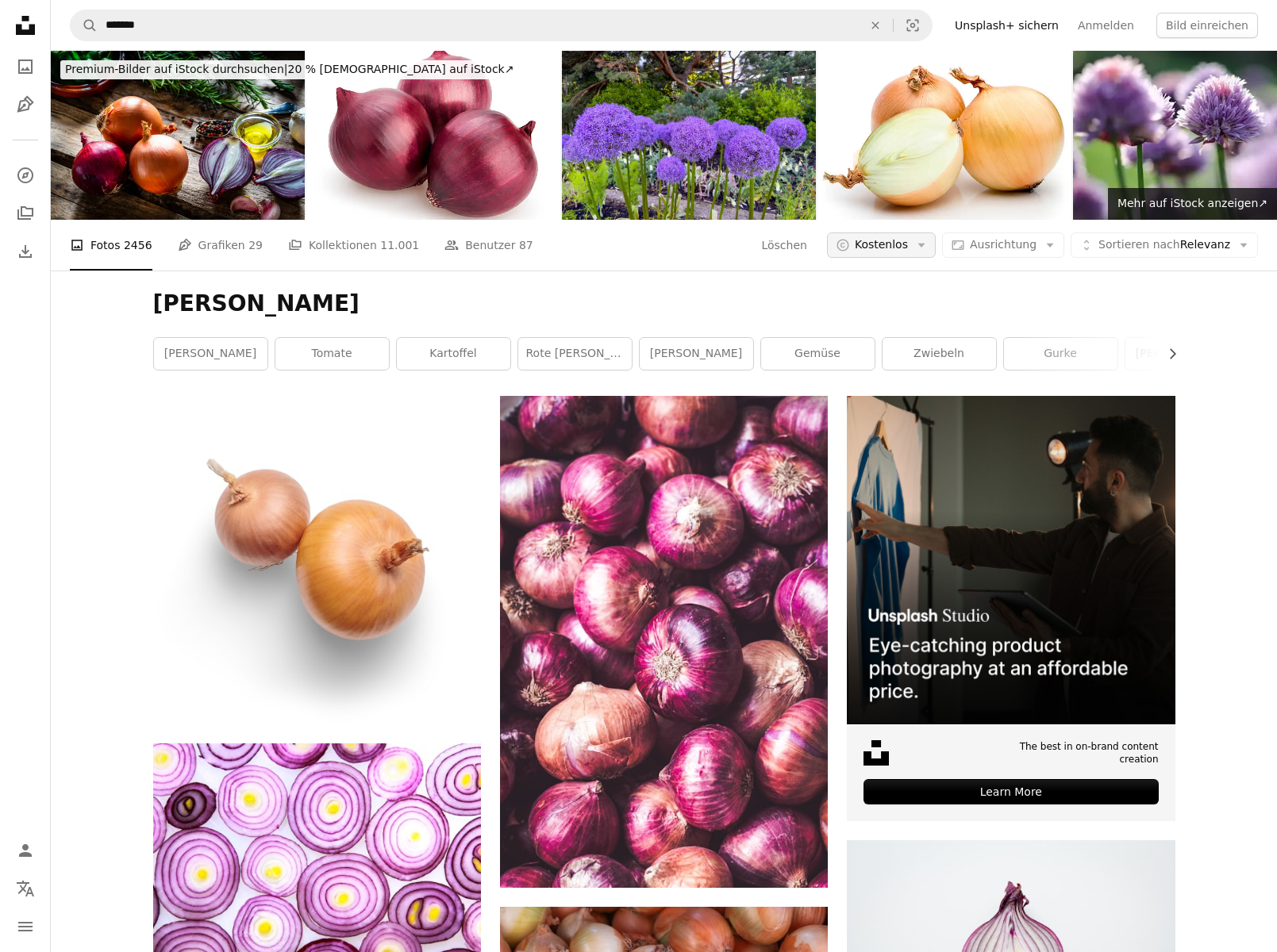
click at [899, 250] on span "Kostenlos" at bounding box center [881, 245] width 53 height 16
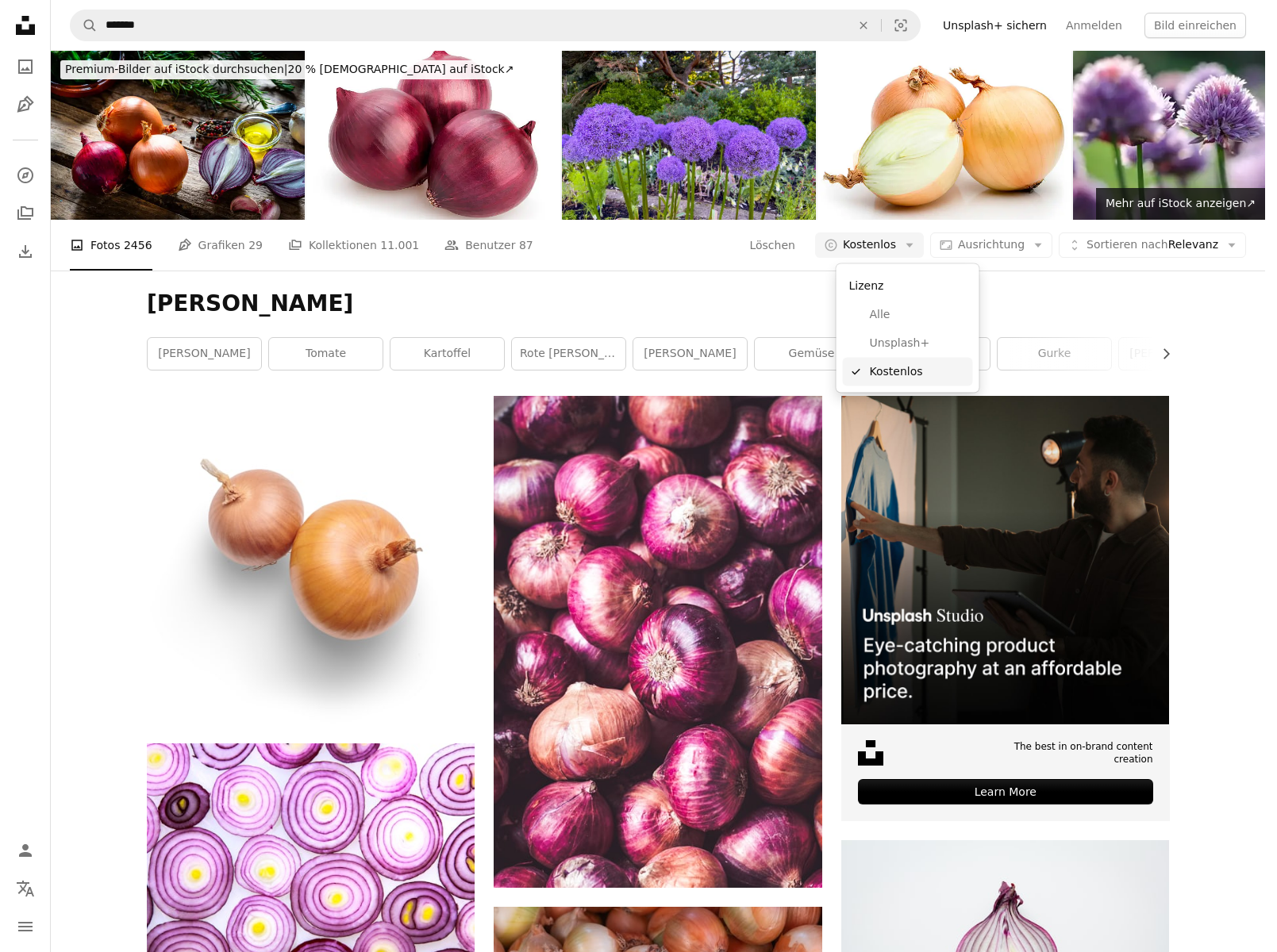
click at [924, 375] on span "Kostenlos" at bounding box center [918, 372] width 97 height 16
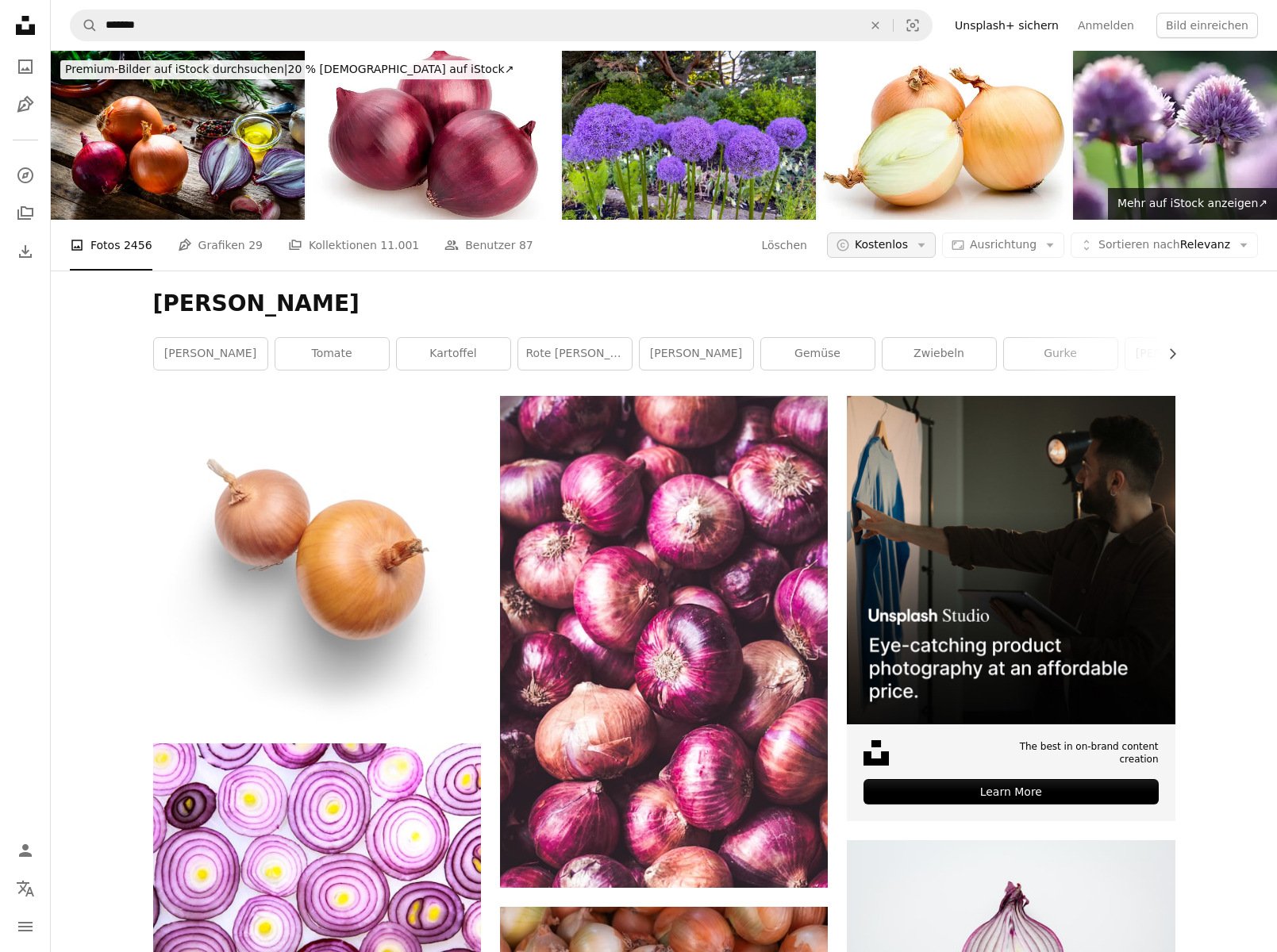
click at [929, 249] on icon "Arrow down" at bounding box center [921, 245] width 14 height 14
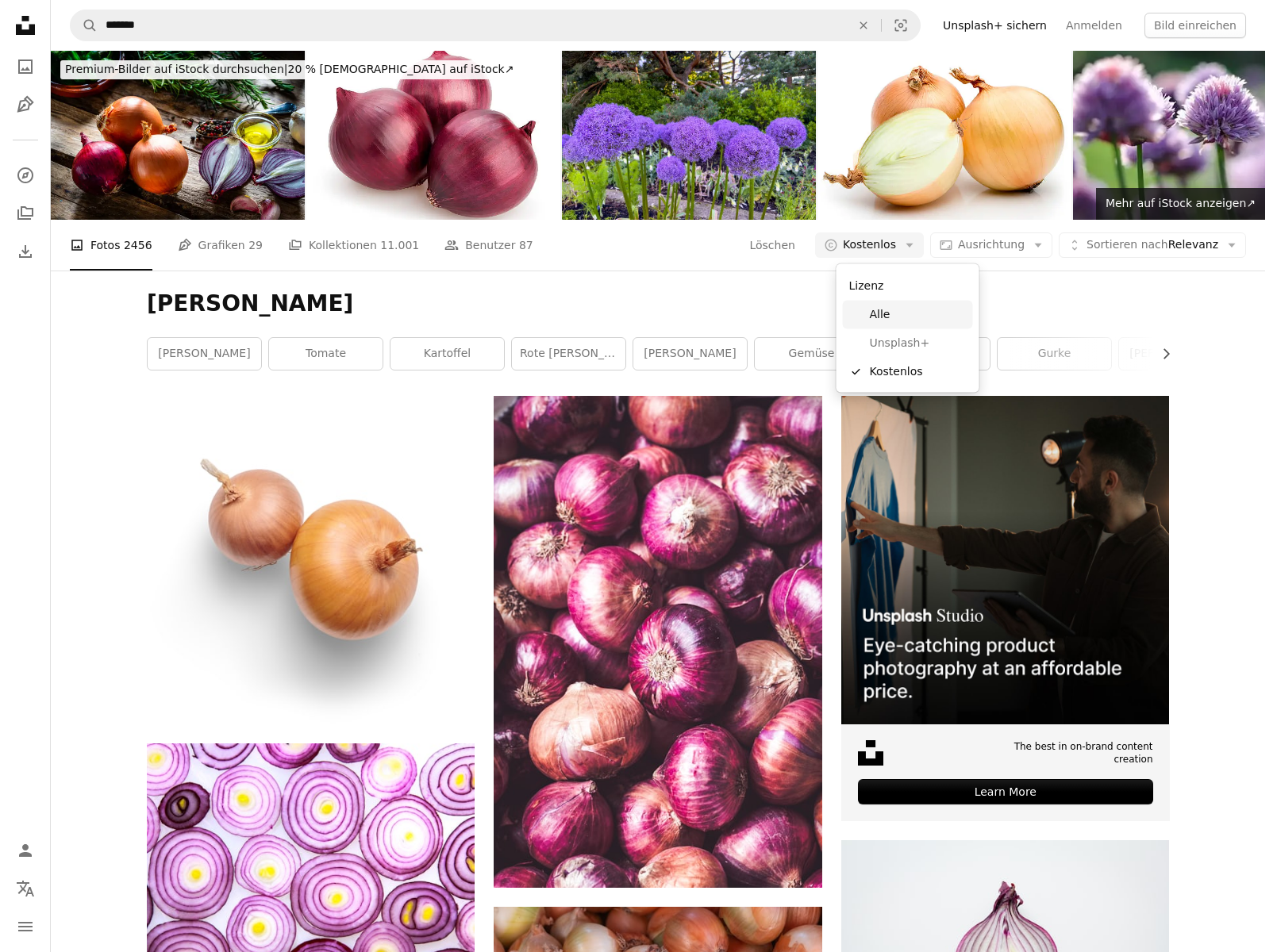
click at [917, 313] on span "Alle" at bounding box center [918, 315] width 97 height 16
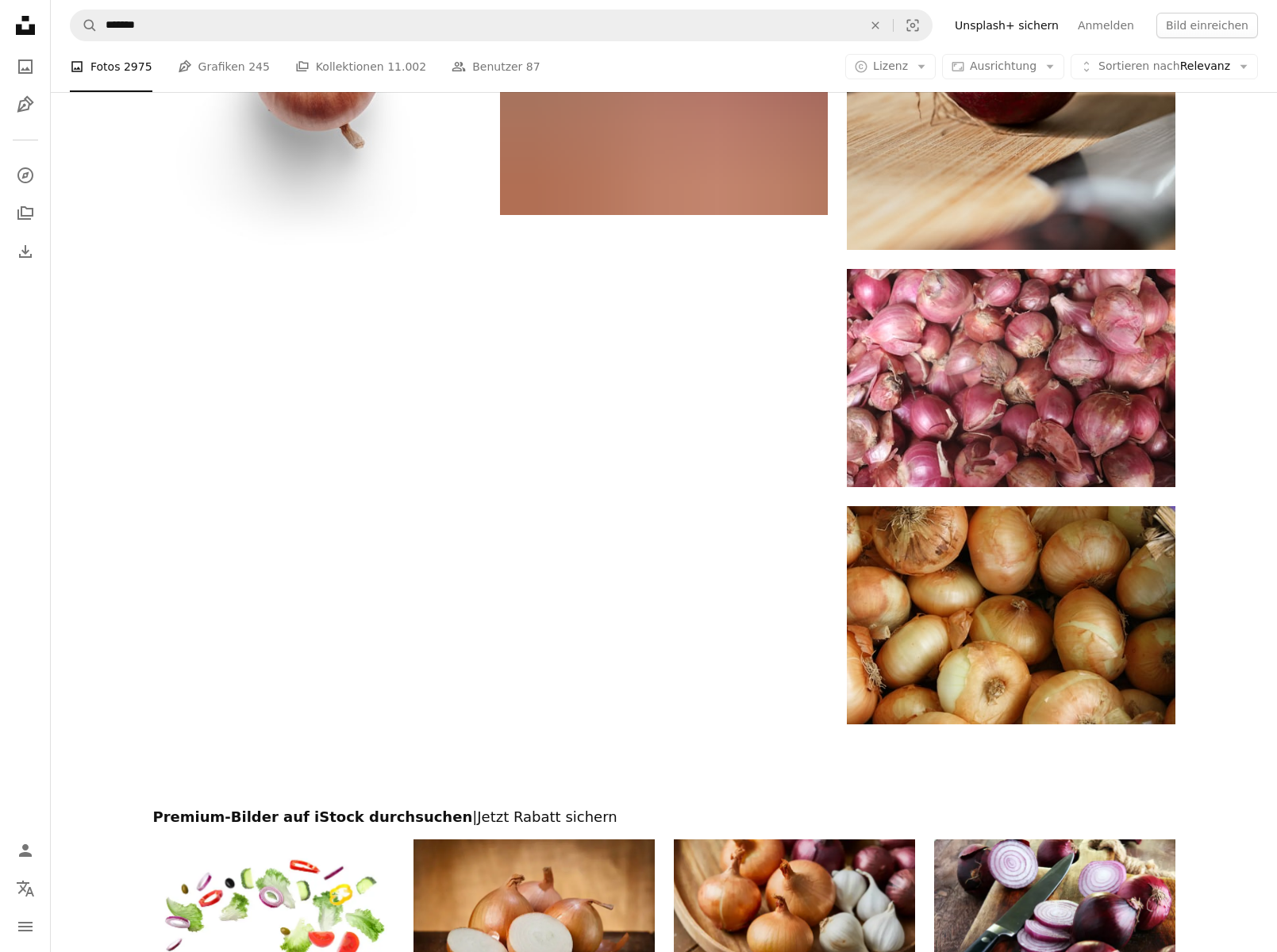
scroll to position [2348, 0]
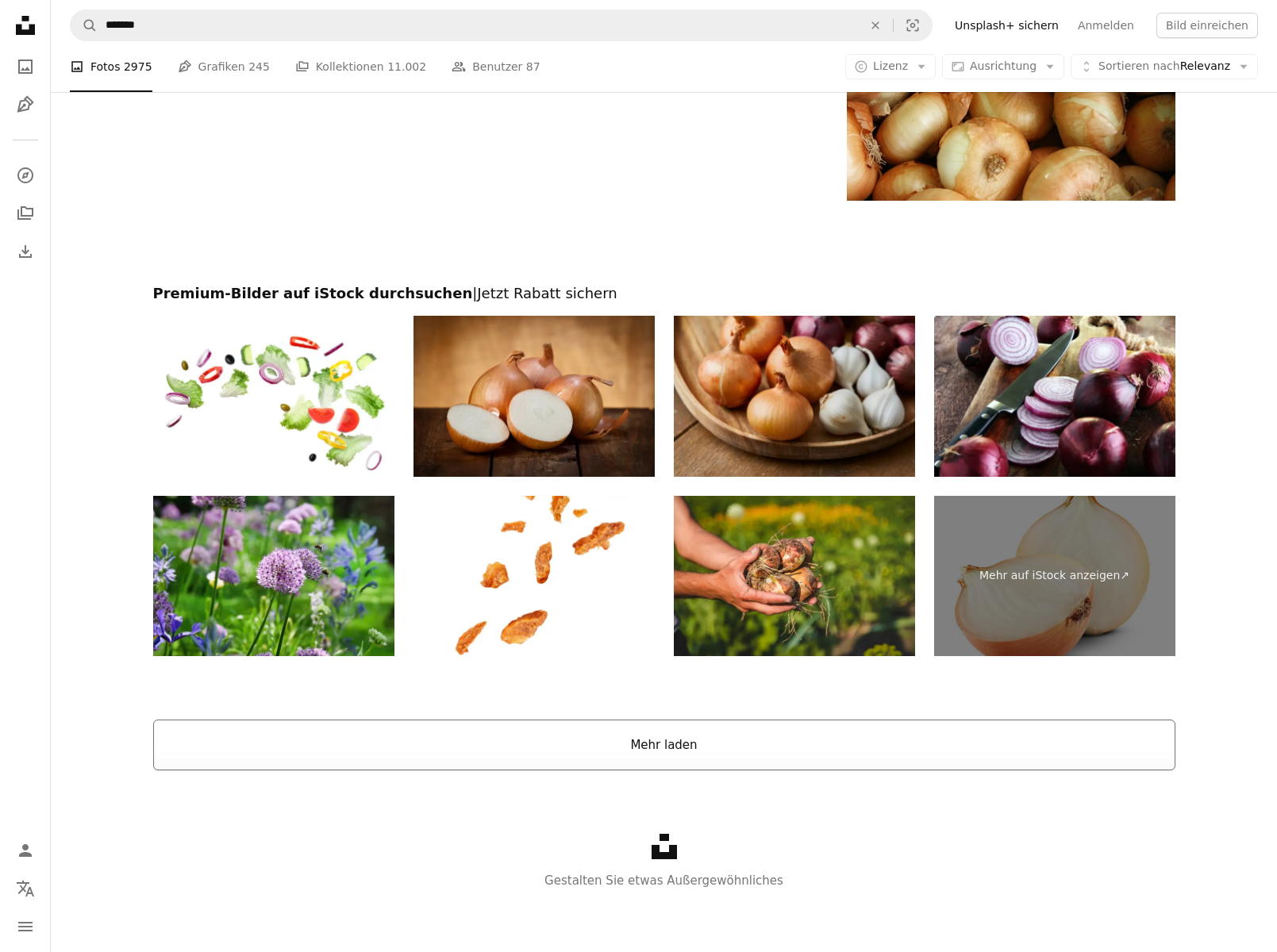
click at [644, 736] on button "Mehr laden" at bounding box center [664, 745] width 1022 height 51
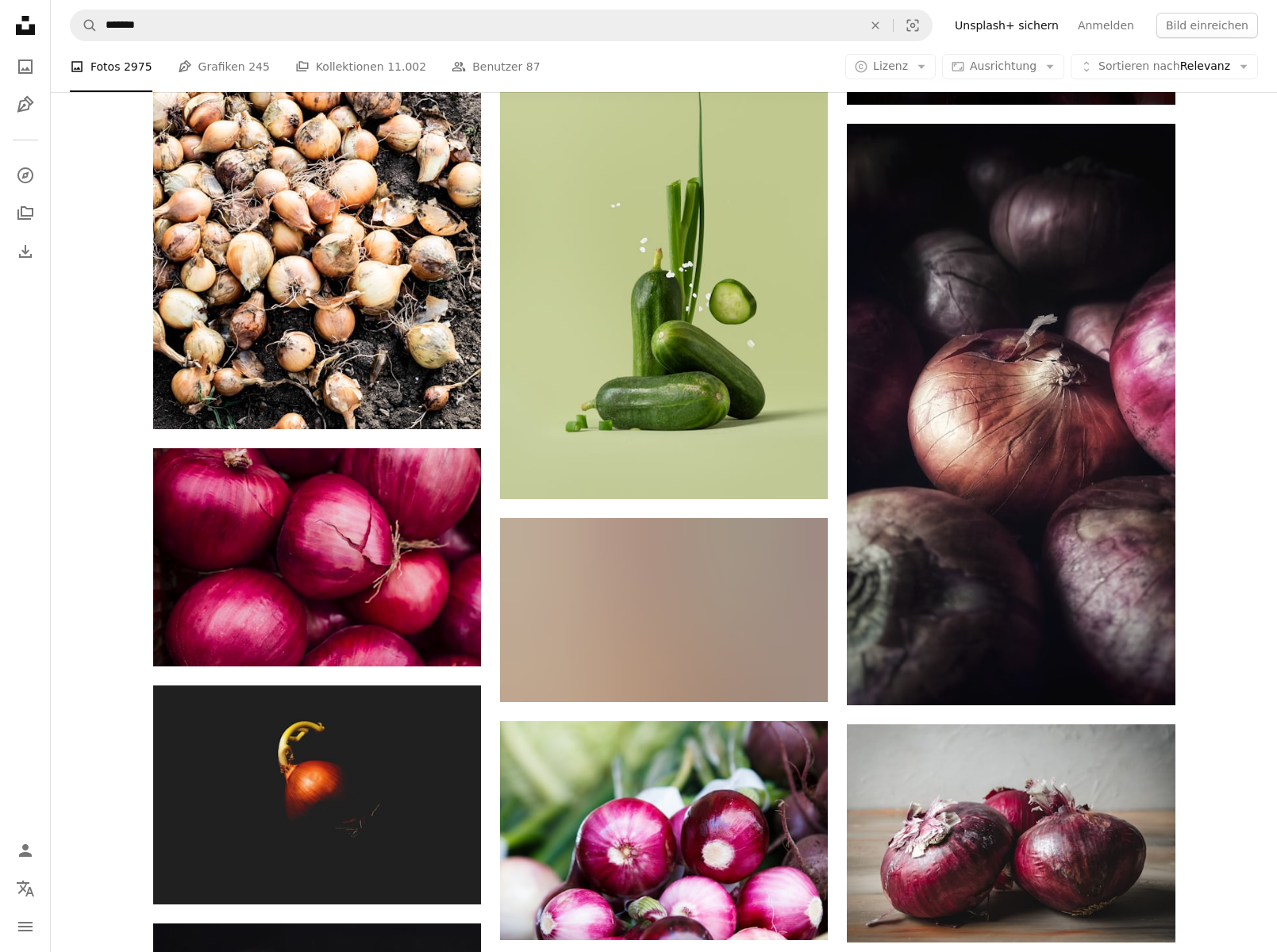
scroll to position [4601, 0]
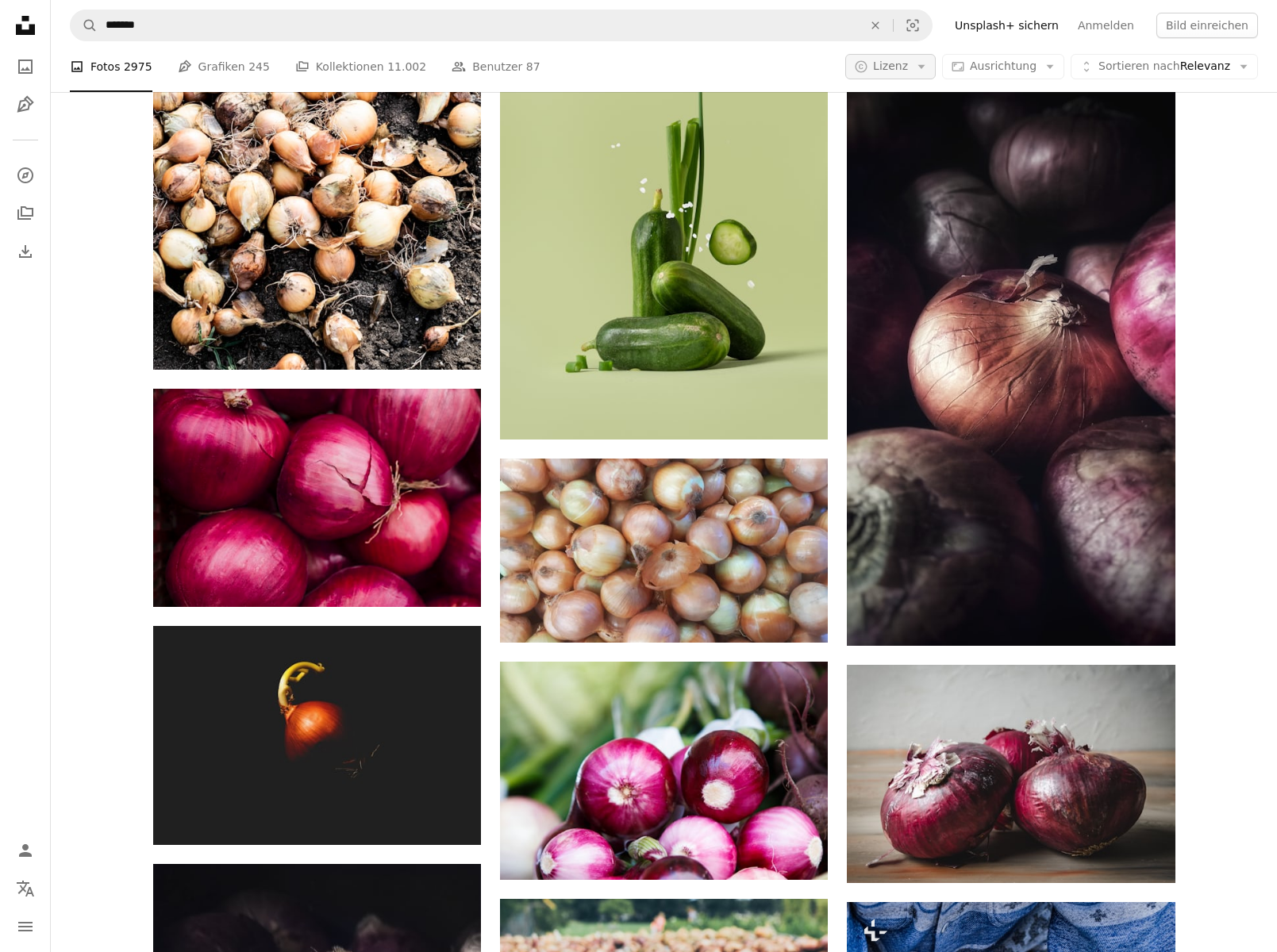
click at [929, 71] on icon "Arrow down" at bounding box center [921, 67] width 14 height 14
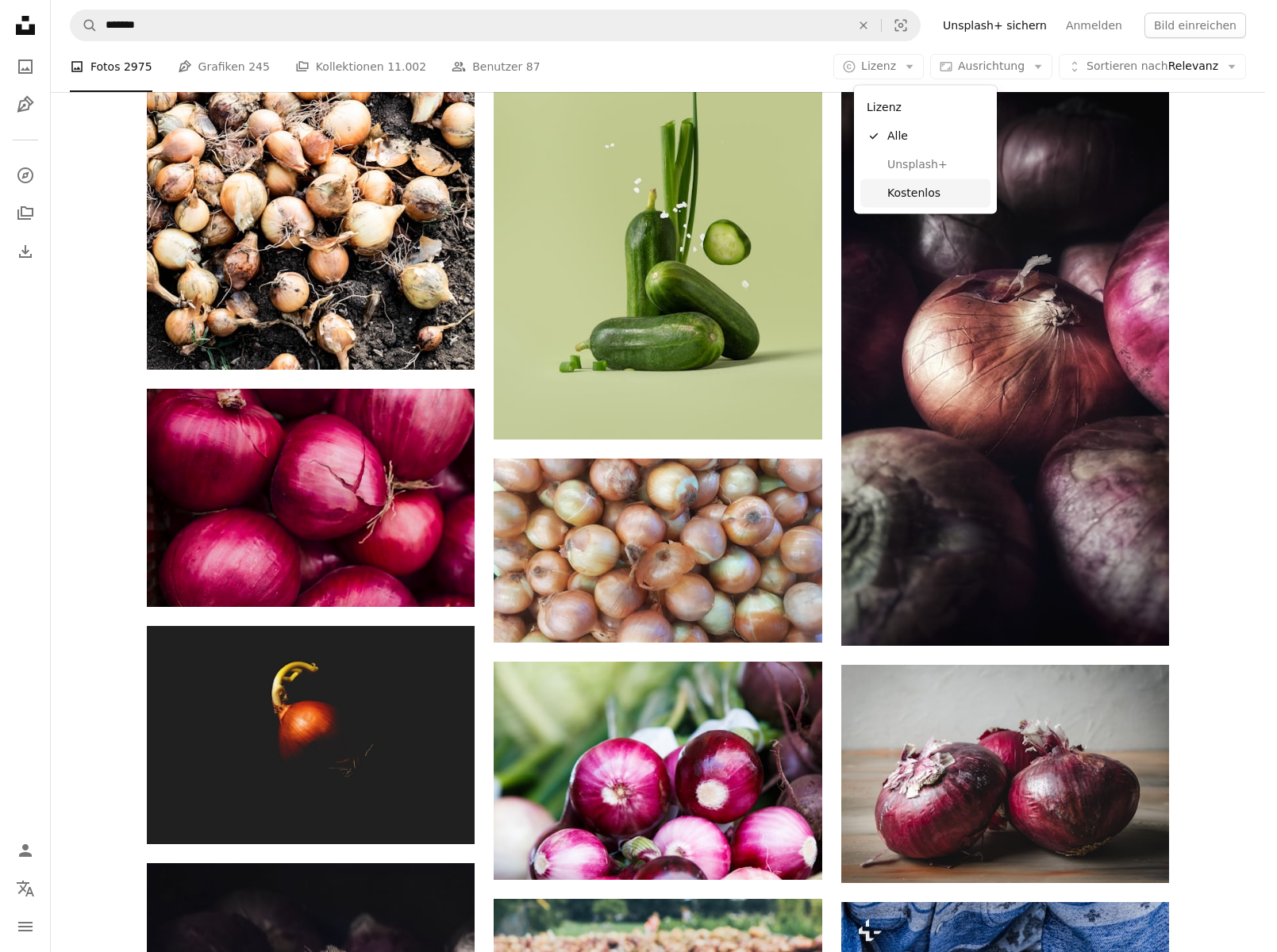
click at [899, 186] on span "Kostenlos" at bounding box center [936, 192] width 97 height 16
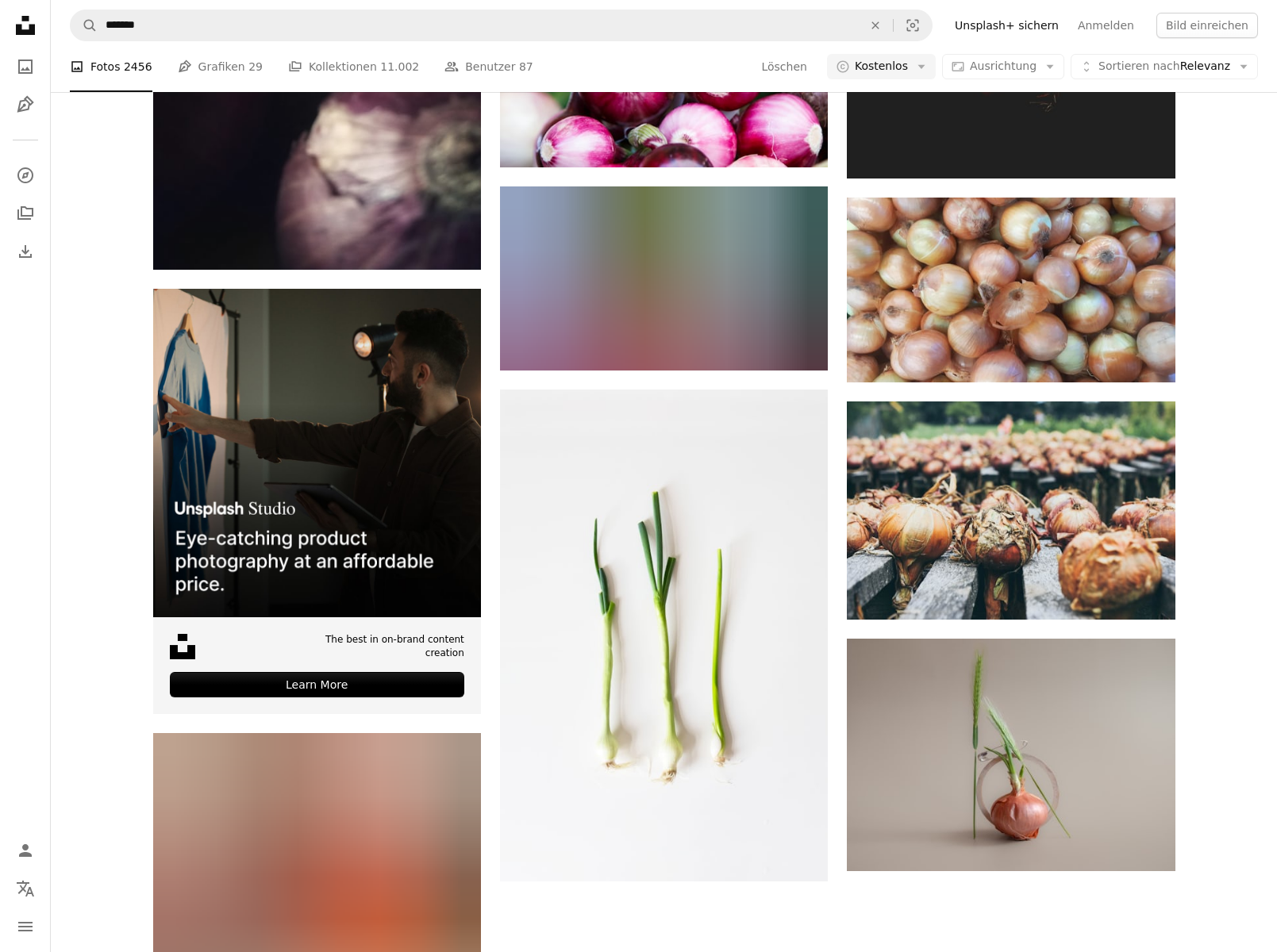
scroll to position [312, 0]
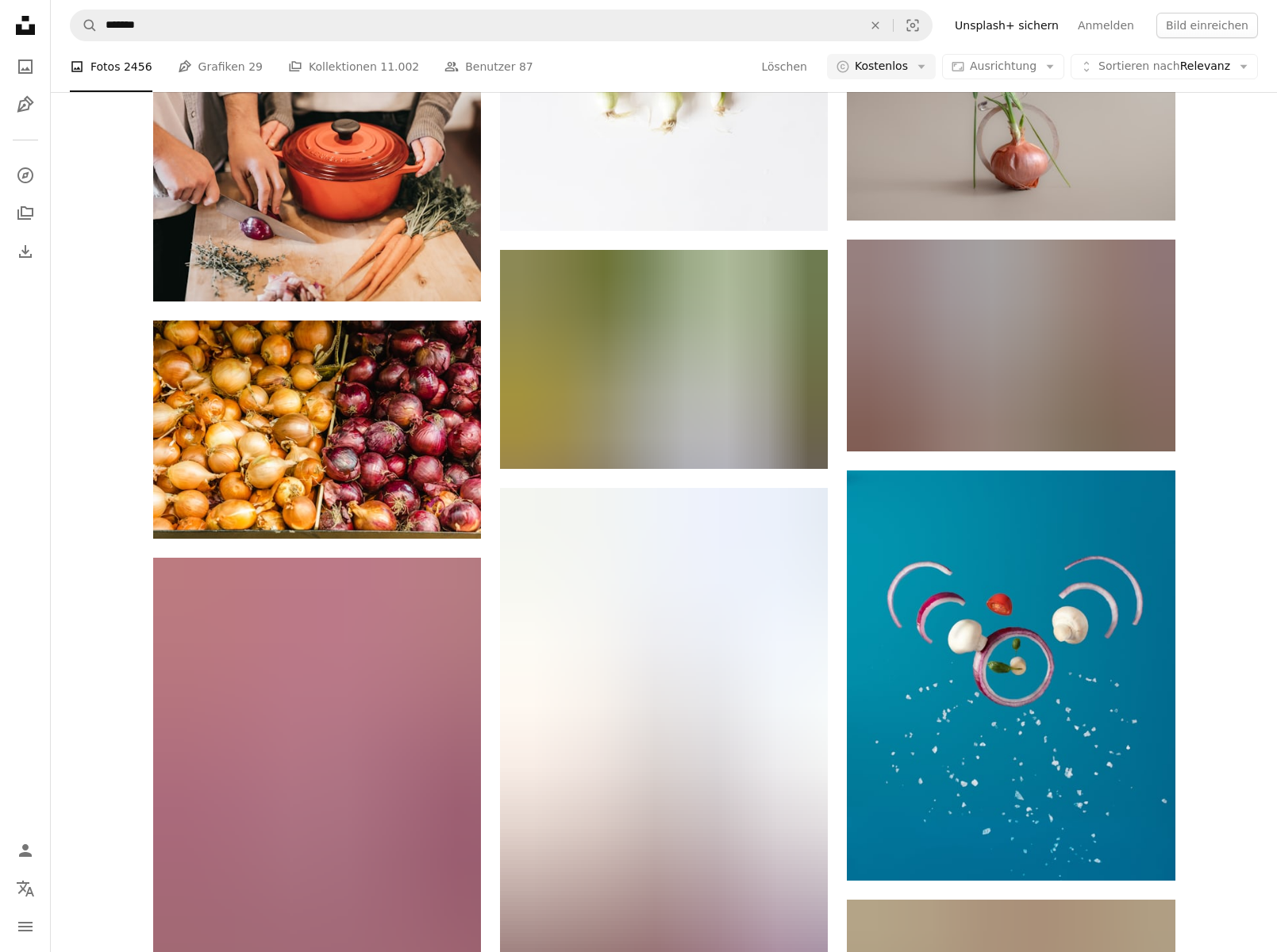
scroll to position [17611, 0]
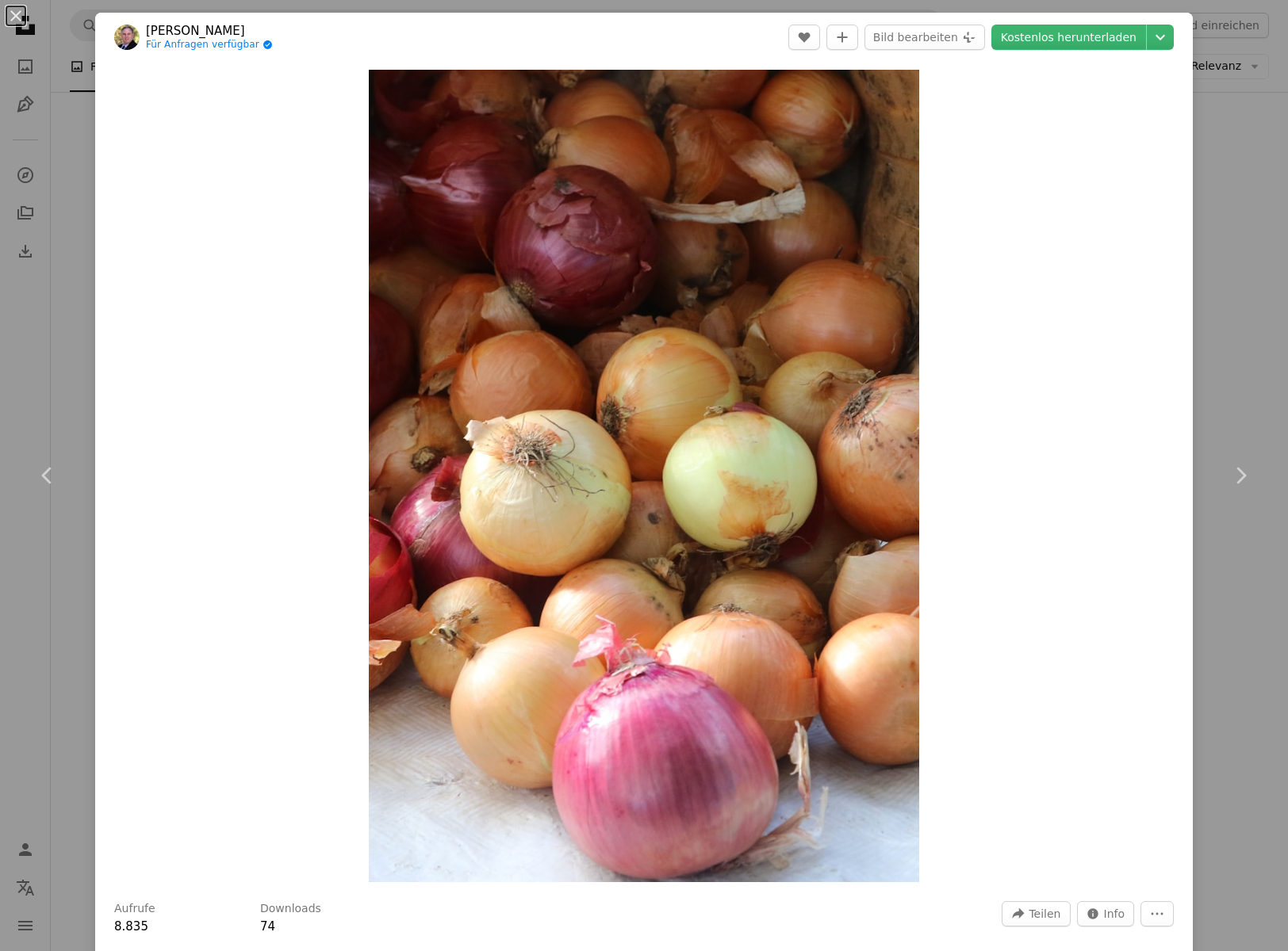
click at [83, 151] on div "An X shape Chevron left Chevron right [PERSON_NAME] Für Anfragen verfügbar A ch…" at bounding box center [644, 475] width 1288 height 951
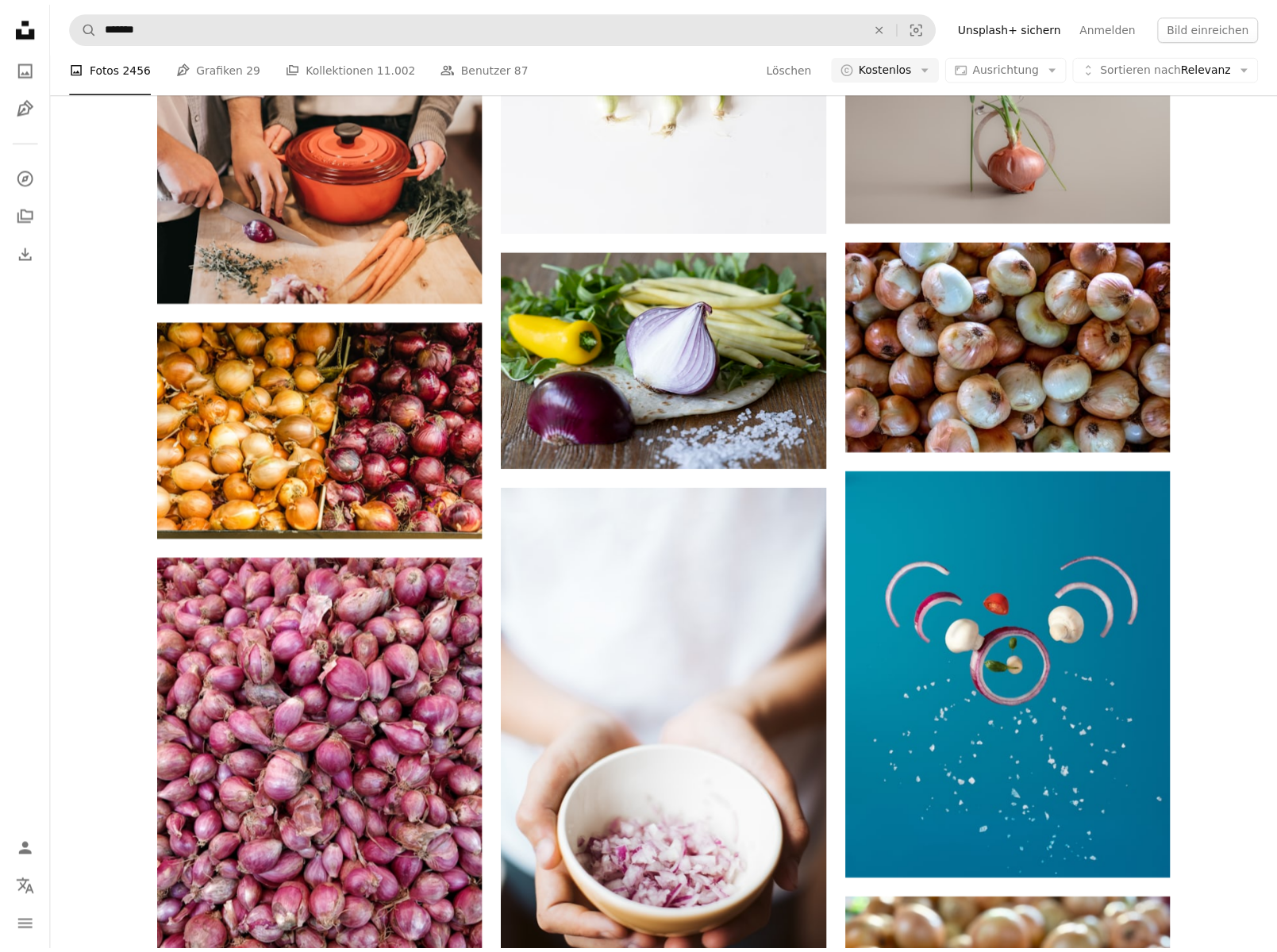
scroll to position [16605, 0]
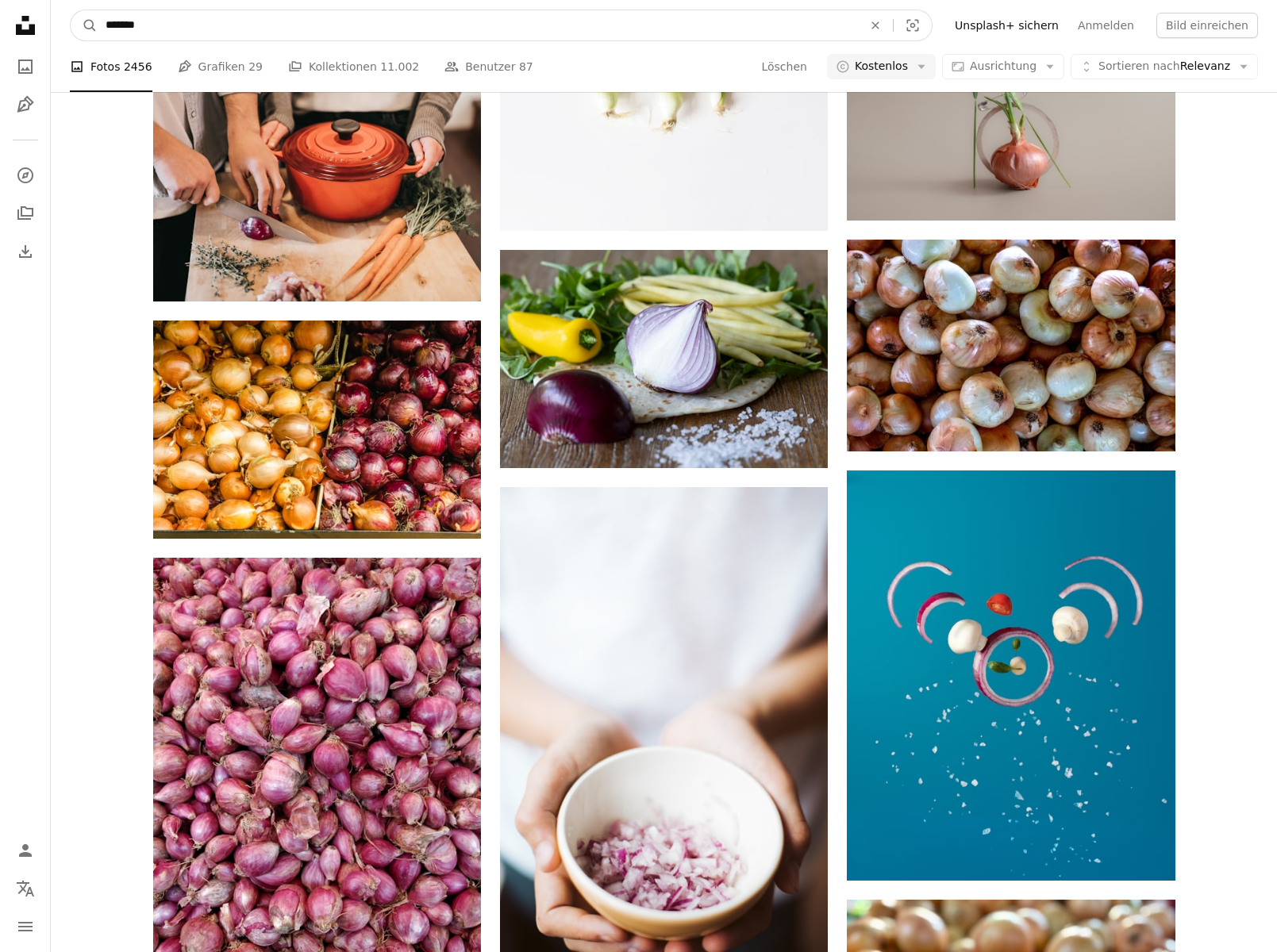
click at [685, 25] on input "*******" at bounding box center [478, 25] width 761 height 30
type input "*"
type input "******"
click at [84, 25] on button "A magnifying glass" at bounding box center [84, 25] width 27 height 30
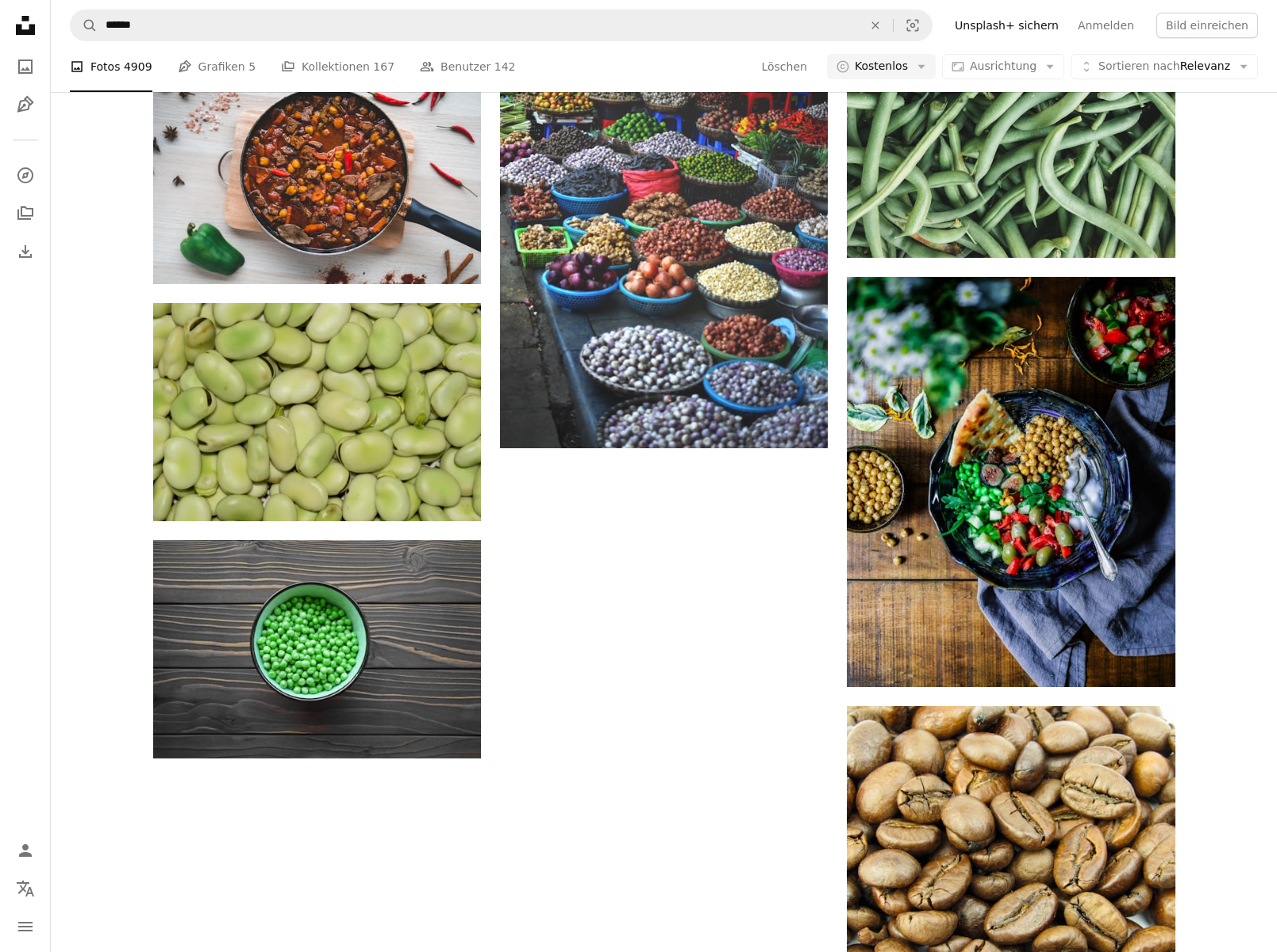
scroll to position [364, 0]
